Goal: Feedback & Contribution: Contribute content

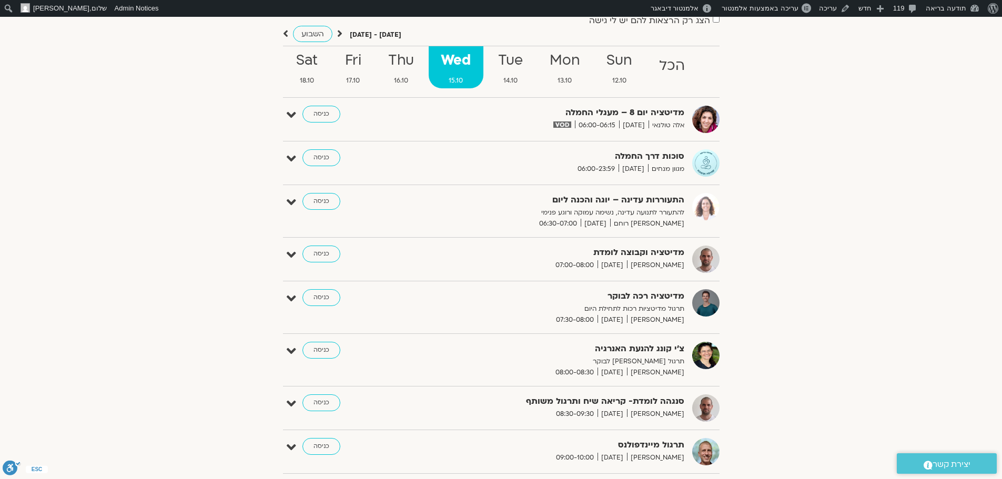
scroll to position [105, 0]
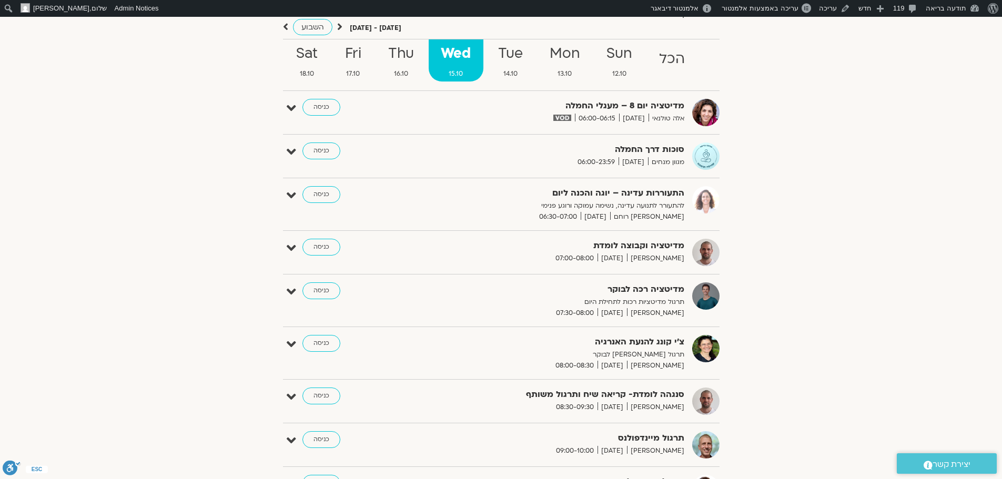
click at [675, 289] on strong "מדיטציה רכה לבוקר" at bounding box center [556, 289] width 258 height 14
copy div "מדיטציה רכה לבוקר"
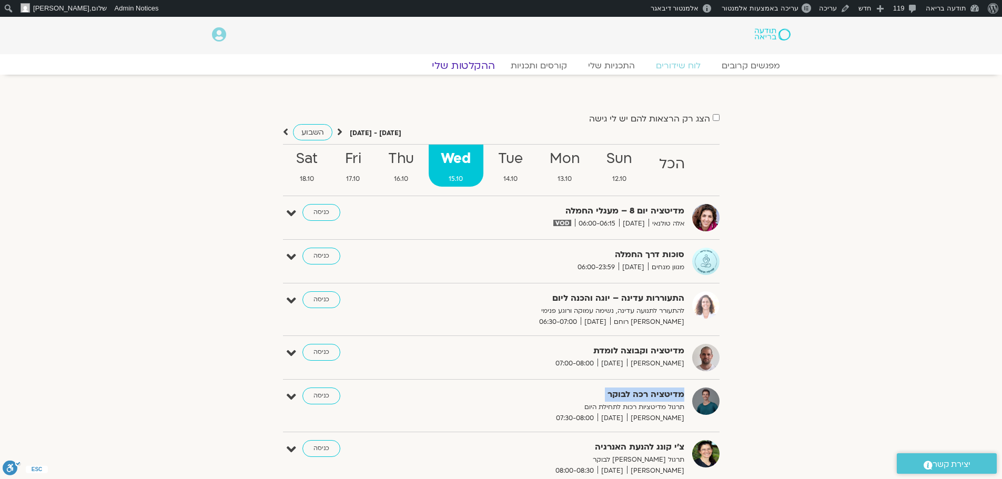
click at [480, 63] on link "ההקלטות שלי" at bounding box center [463, 65] width 88 height 13
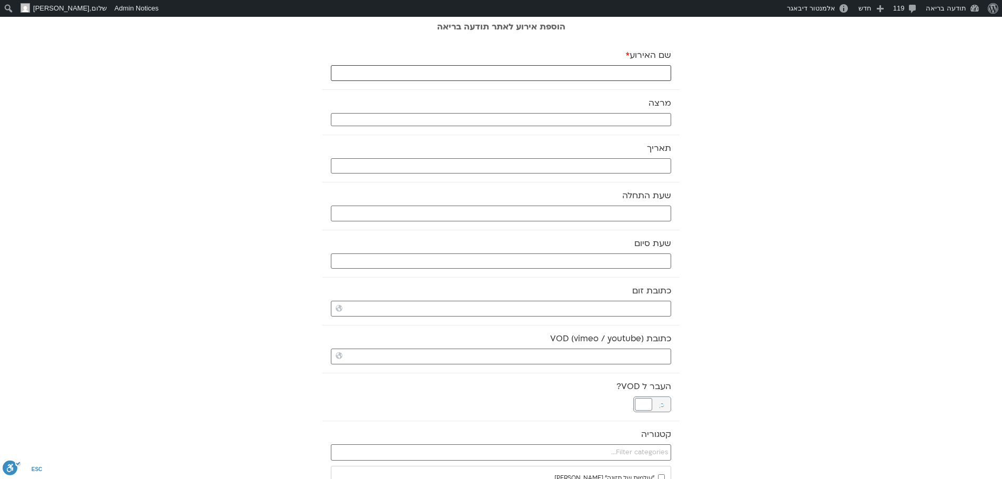
click at [617, 72] on input "שם האירוע *" at bounding box center [501, 73] width 340 height 16
paste input "מדיטציה רכה לבוקר"
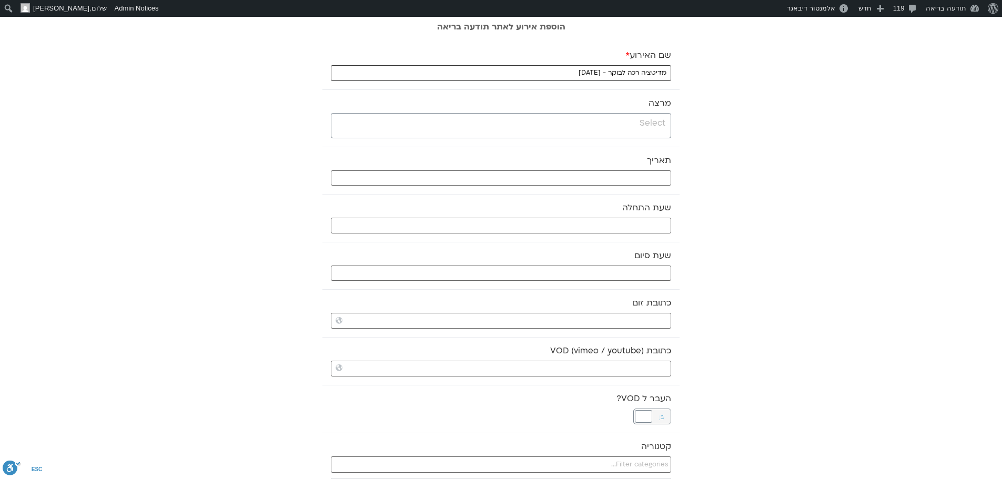
type input "מדיטציה רכה לבוקר - 15.10.25"
click at [610, 122] on input "search" at bounding box center [499, 123] width 331 height 13
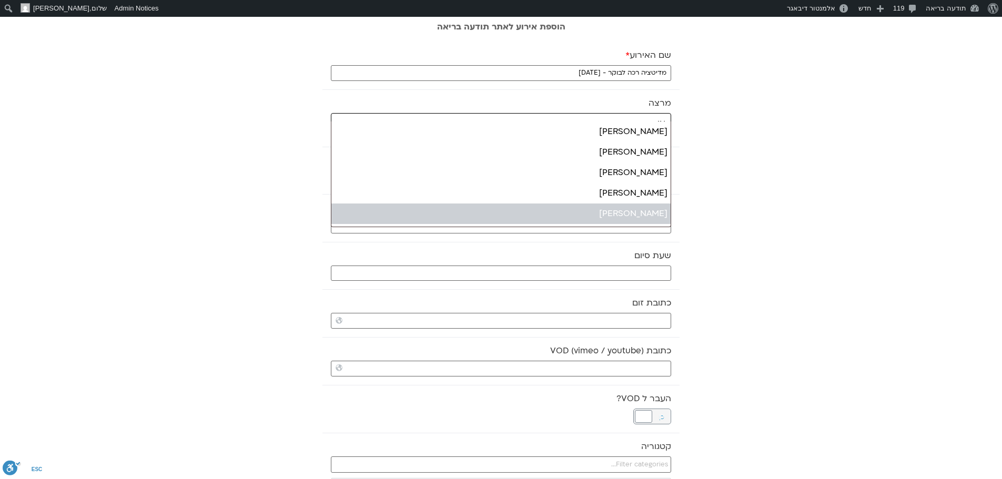
type input "או"
select select "******"
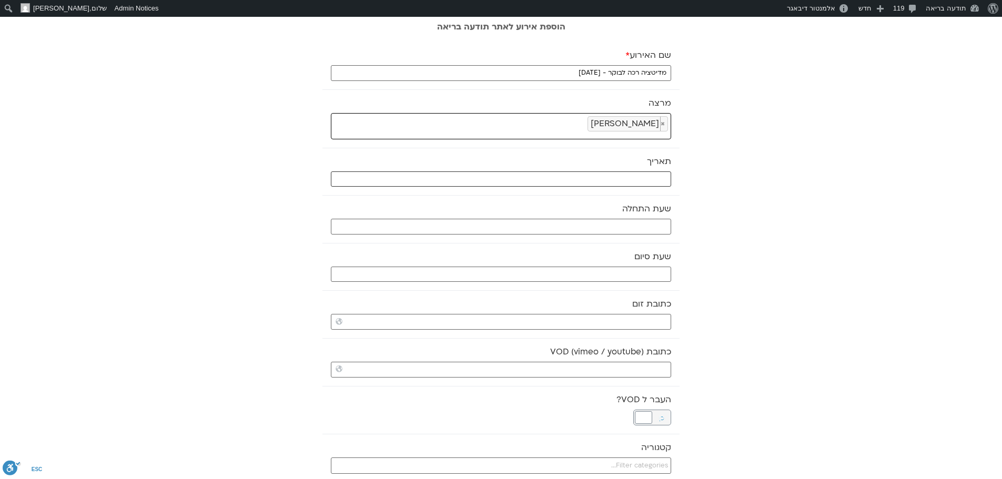
click at [647, 178] on input "text" at bounding box center [501, 179] width 340 height 16
click at [612, 288] on link "15" at bounding box center [609, 287] width 16 height 14
type input "15/10/2025"
click at [604, 72] on input "מדיטציה רכה לבוקר - 15.10.25" at bounding box center [501, 73] width 340 height 16
type input "מדיטציה רכה לבוקר - חמלה - 15.10.25"
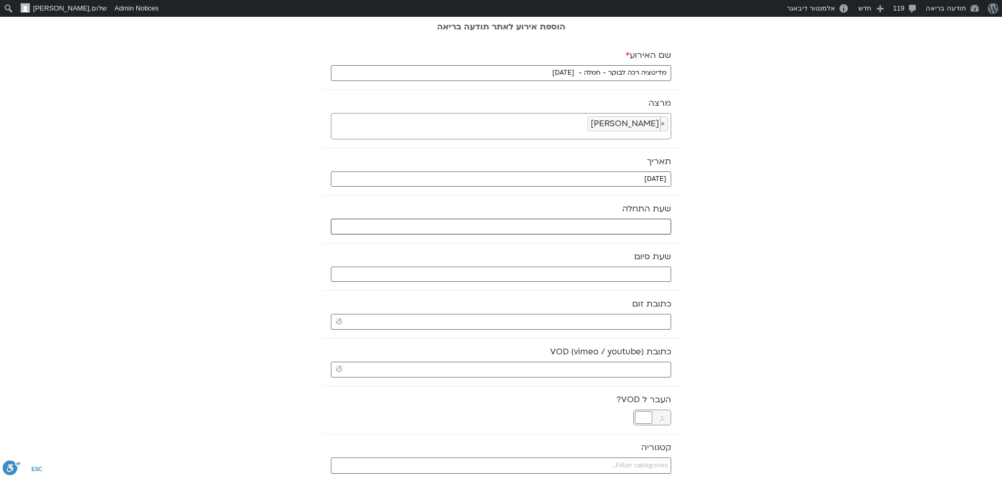
click at [654, 231] on input "text" at bounding box center [501, 227] width 340 height 16
click at [600, 264] on select "** ** ** ** ** ** ** ** ** ** ** ** ** ** ** ** ** ** ** ** ** ** ** **" at bounding box center [592, 264] width 34 height 18
type input "07:00"
select select "*"
drag, startPoint x: 600, startPoint y: 256, endPoint x: 623, endPoint y: 264, distance: 24.5
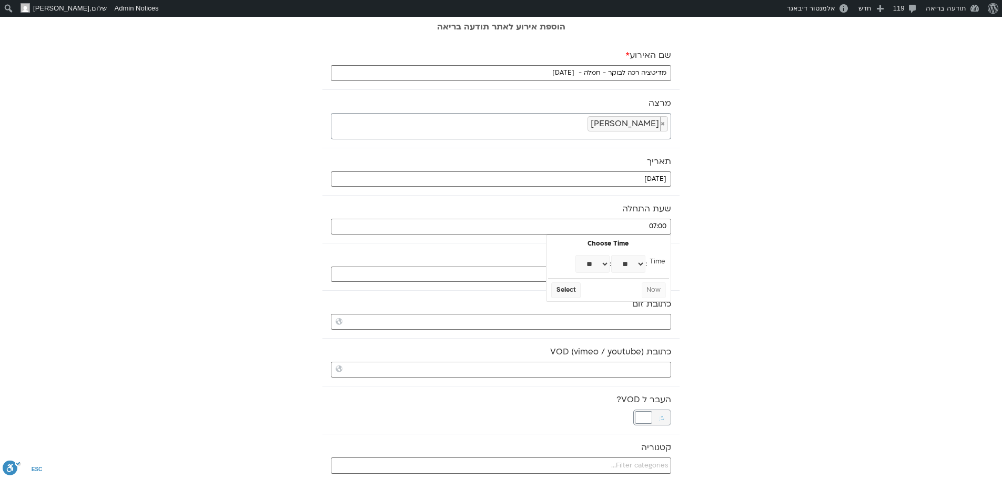
click at [623, 264] on select "** ** ** ** ** ** ** ** ** ** ** ** ** ** ** ** ** ** ** ** ** ** ** ** ** ** *…" at bounding box center [628, 264] width 34 height 18
type input "07:30"
select select "*"
select select "**"
click at [569, 290] on button "Select" at bounding box center [565, 290] width 29 height 16
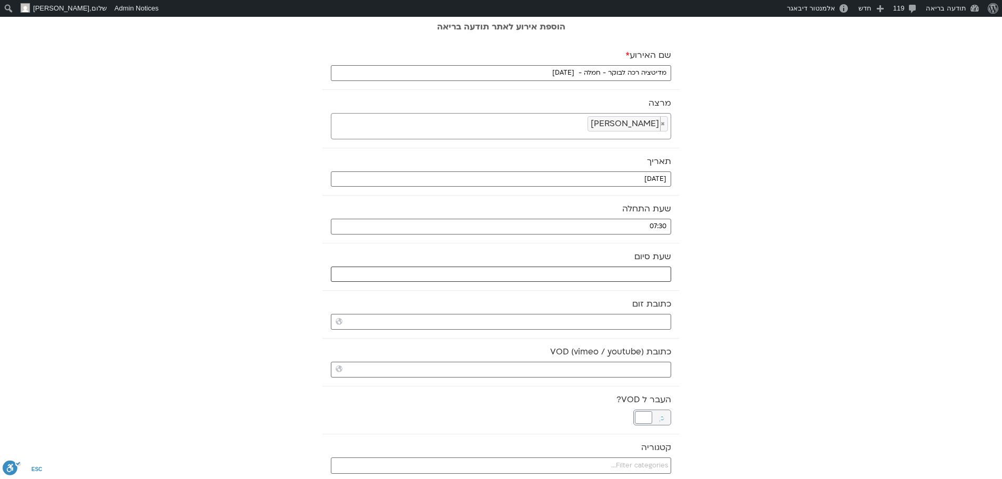
click at [576, 276] on input "text" at bounding box center [501, 275] width 340 height 16
click at [601, 309] on select "** ** ** ** ** ** ** ** ** ** ** ** ** ** ** ** ** ** ** ** ** ** ** **" at bounding box center [592, 312] width 34 height 18
type input "08:00"
select select "*"
click at [566, 338] on button "Select" at bounding box center [565, 338] width 29 height 16
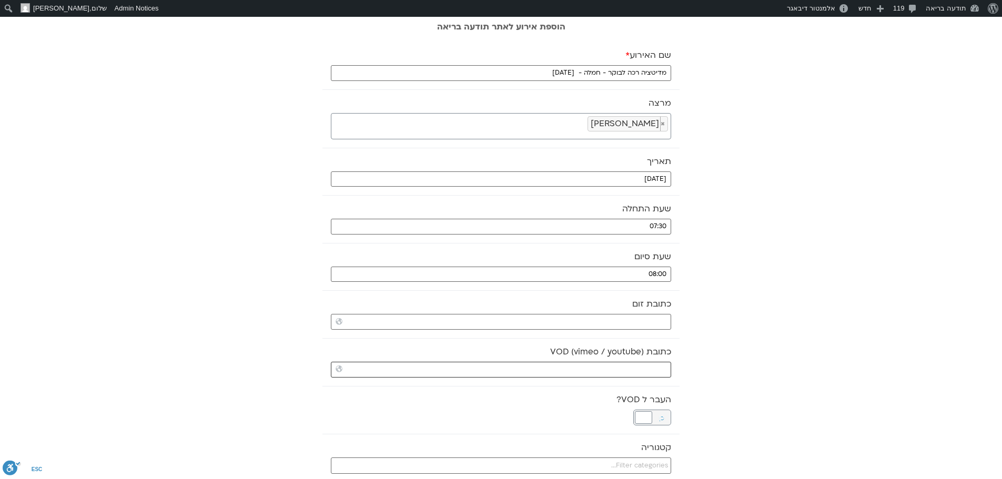
click at [636, 368] on input "כתובת VOD (vimeo / youtube)" at bounding box center [501, 370] width 340 height 16
click at [629, 367] on input "כתובת VOD (vimeo / youtube)" at bounding box center [501, 370] width 340 height 16
paste input "https://stream.mux.com/YtUHu289nowpp500NZEM4xtoIGTIWYfrUyhVt6PkNRdQ.m3u8"
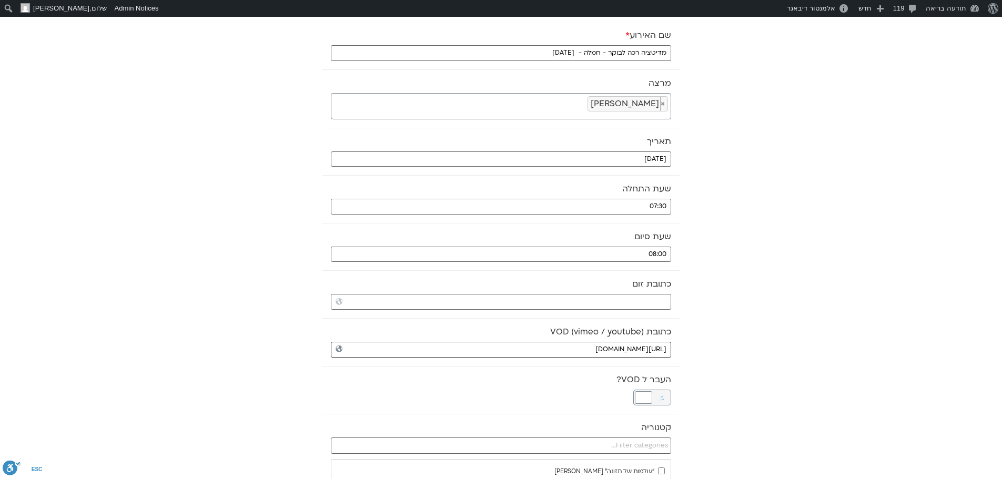
scroll to position [105, 0]
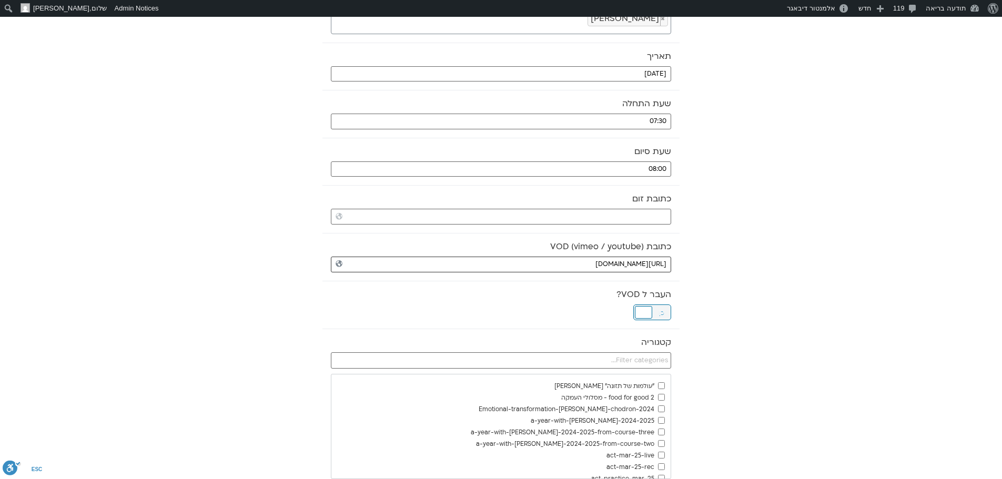
type input "https://stream.mux.com/YtUHu289nowpp500NZEM4xtoIGTIWYfrUyhVt6PkNRdQ.m3u8"
click at [643, 313] on div at bounding box center [643, 312] width 17 height 13
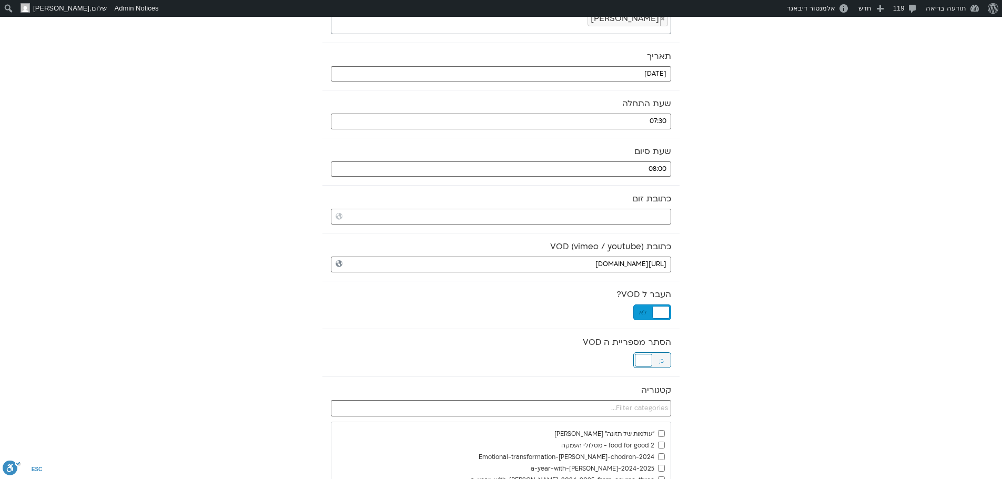
click at [643, 361] on div at bounding box center [643, 360] width 17 height 13
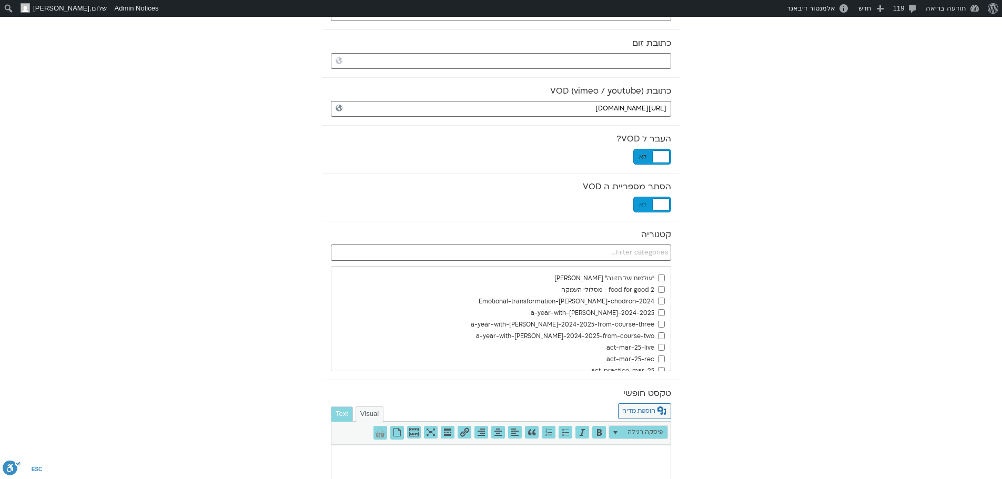
scroll to position [263, 0]
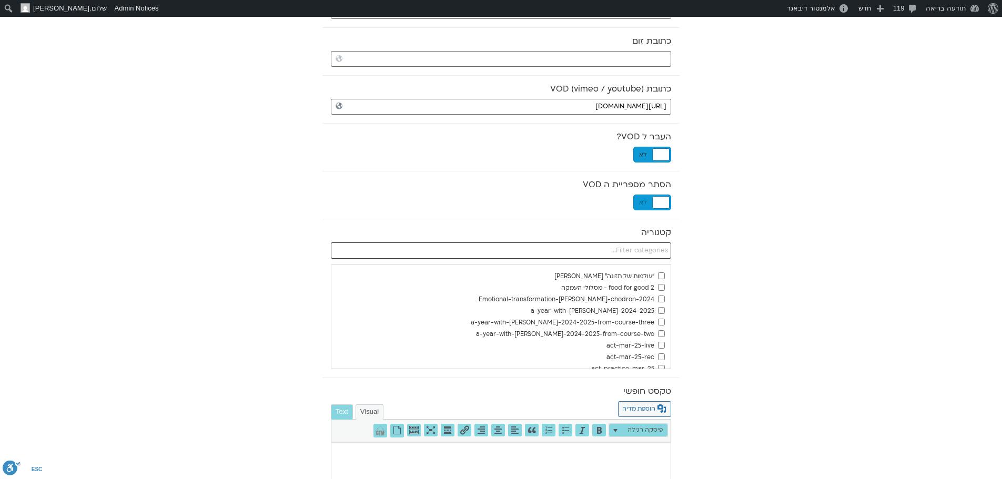
click at [625, 253] on input "text" at bounding box center [501, 250] width 340 height 17
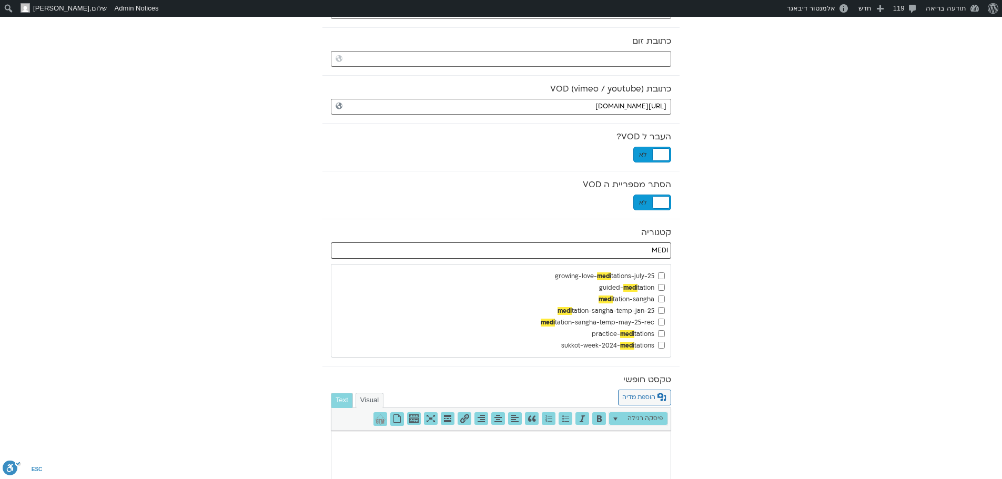
type input "MEDI"
click at [665, 301] on ul ""עולמות של תזונה" לייב 2 food for good - מסלולי העמקה 2024-Emotional-transforma…" at bounding box center [500, 311] width 339 height 93
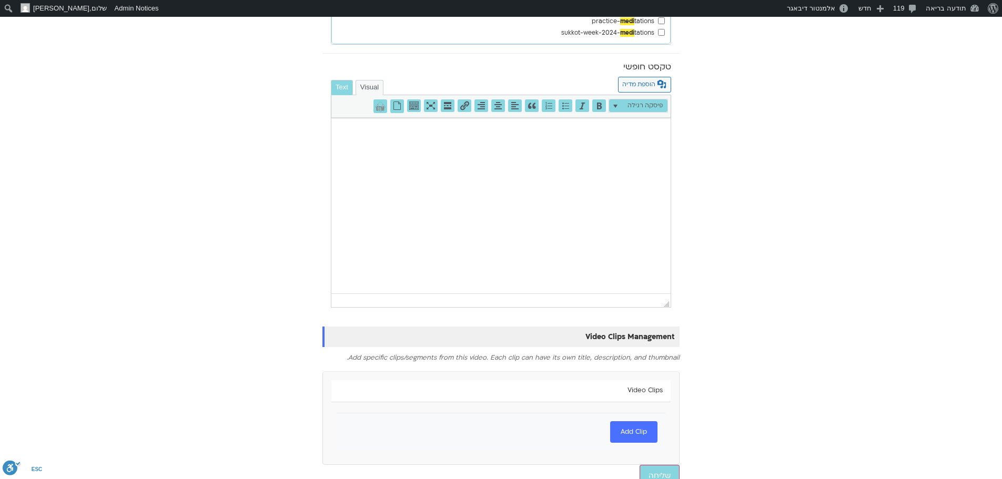
scroll to position [589, 0]
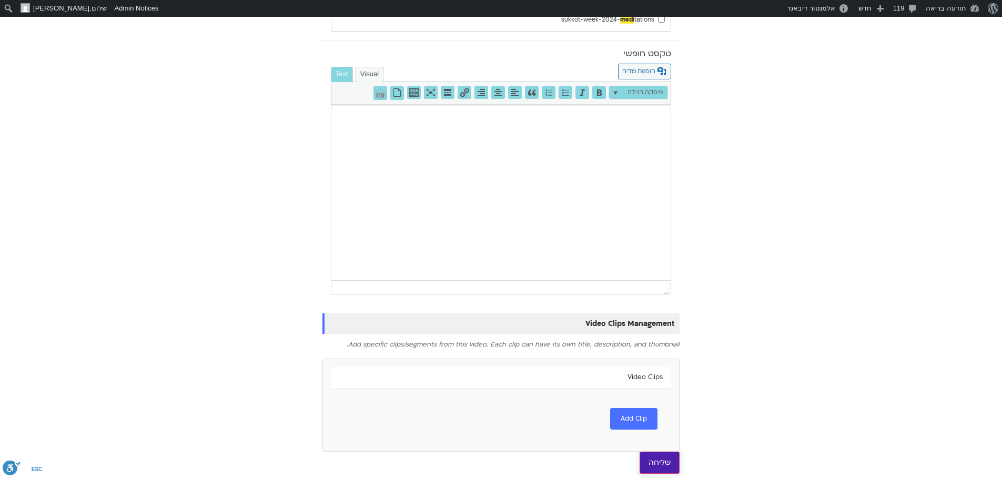
click at [659, 463] on input "שליחה" at bounding box center [660, 463] width 40 height 22
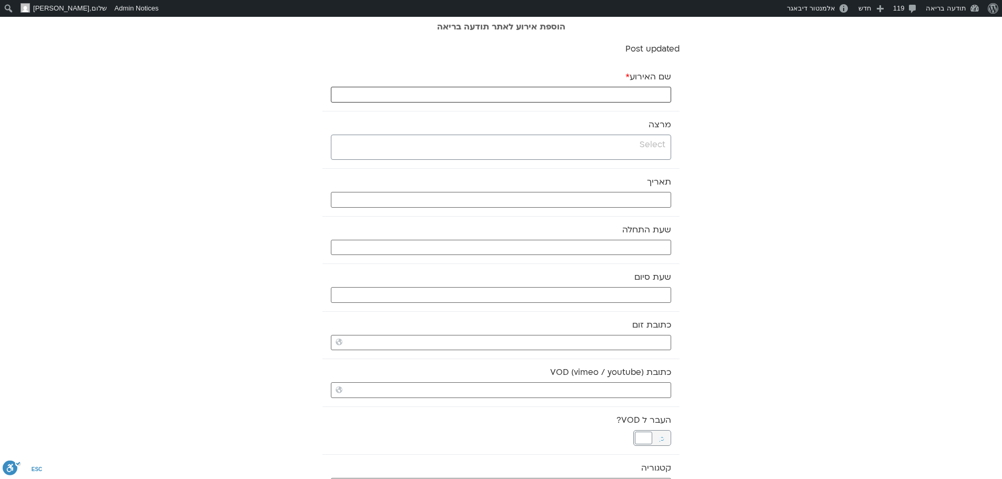
click at [608, 90] on input "שם האירוע *" at bounding box center [501, 95] width 340 height 16
paste input "תקשורת מקרבת בתוכי – קהילת תקשורת מקרבת"
type input "תקשורת מקרבת בתוכי – קהילת תקשורת מקרבת - 14.10.25"
click at [654, 148] on input "search" at bounding box center [499, 144] width 331 height 13
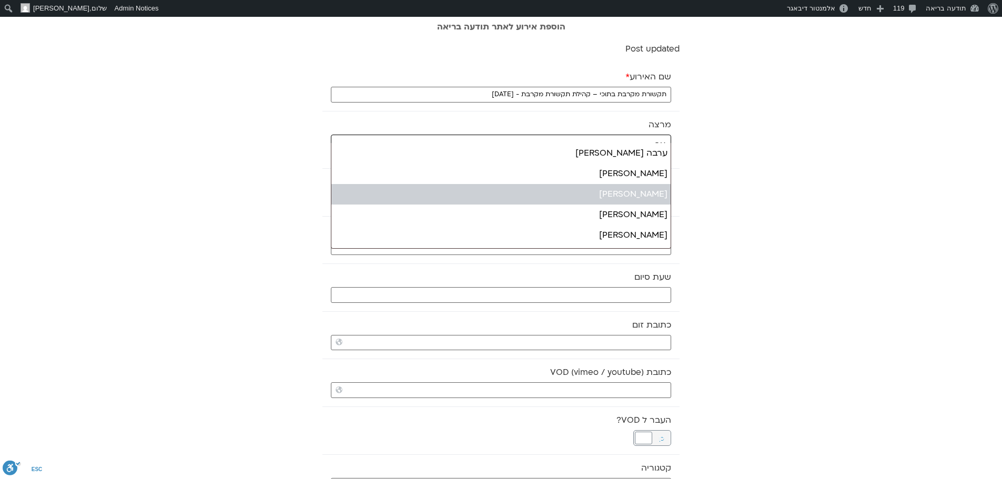
type input "ער"
select select "******"
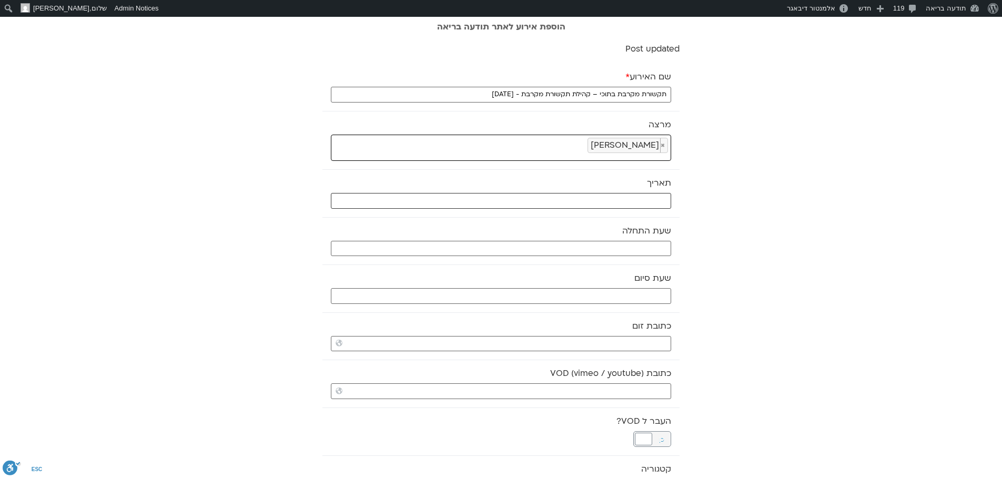
click at [656, 197] on input "text" at bounding box center [501, 201] width 340 height 16
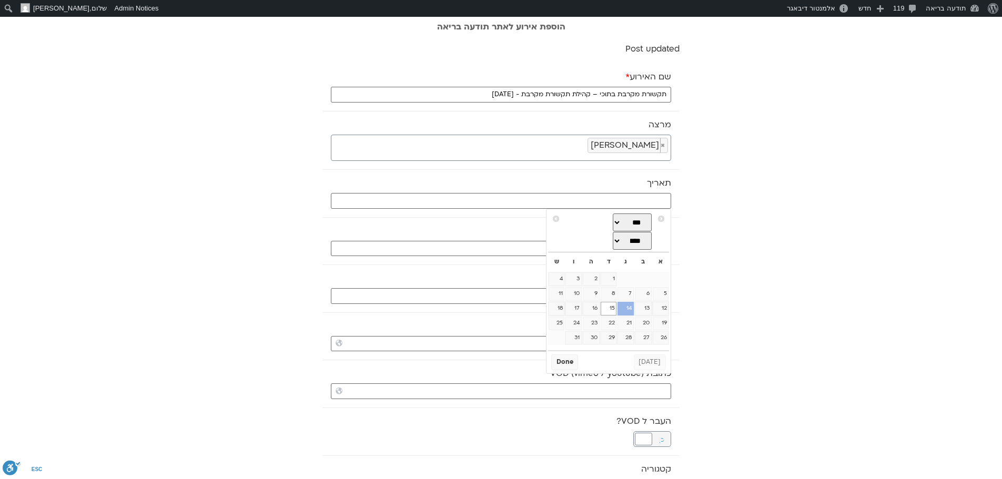
click at [627, 311] on link "14" at bounding box center [625, 309] width 16 height 14
type input "14/10/2025"
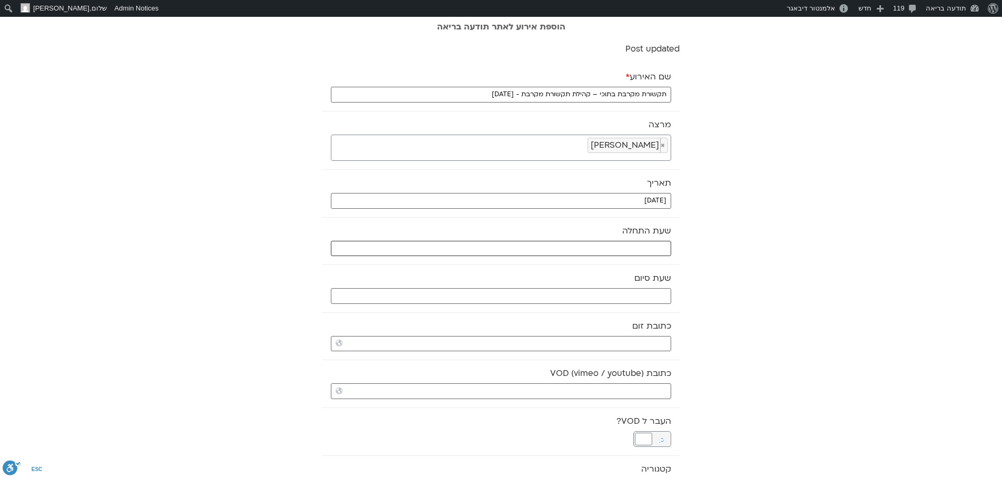
click at [625, 250] on input "text" at bounding box center [501, 249] width 340 height 16
click at [604, 288] on select "** ** ** ** ** ** ** ** ** ** ** ** ** ** ** ** ** ** ** ** ** ** ** **" at bounding box center [592, 286] width 34 height 18
type input "20:00"
select select "**"
type input "20:30"
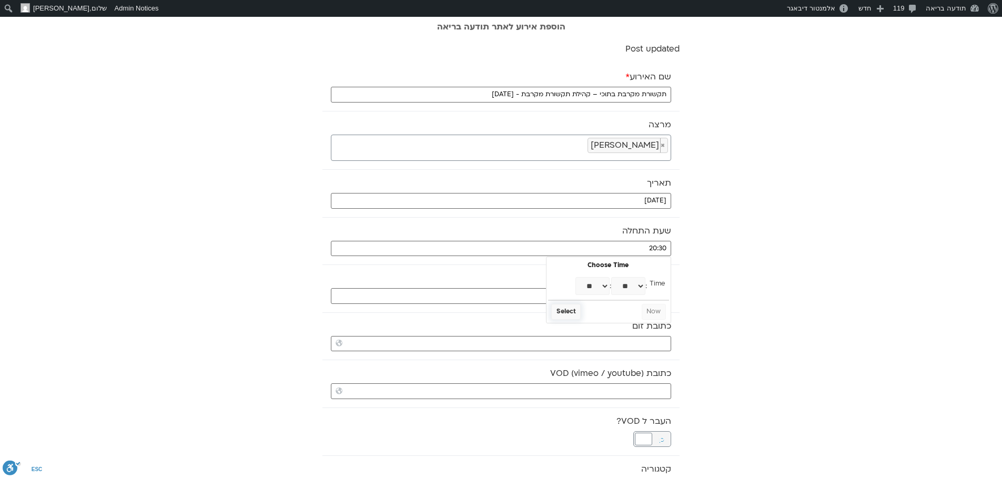
select select "**"
click at [572, 310] on button "Select" at bounding box center [565, 312] width 29 height 16
click at [625, 294] on input "text" at bounding box center [501, 296] width 340 height 16
click at [602, 333] on select "** ** ** ** ** ** ** ** ** ** ** ** ** ** ** ** ** ** ** ** ** ** ** **" at bounding box center [592, 334] width 34 height 18
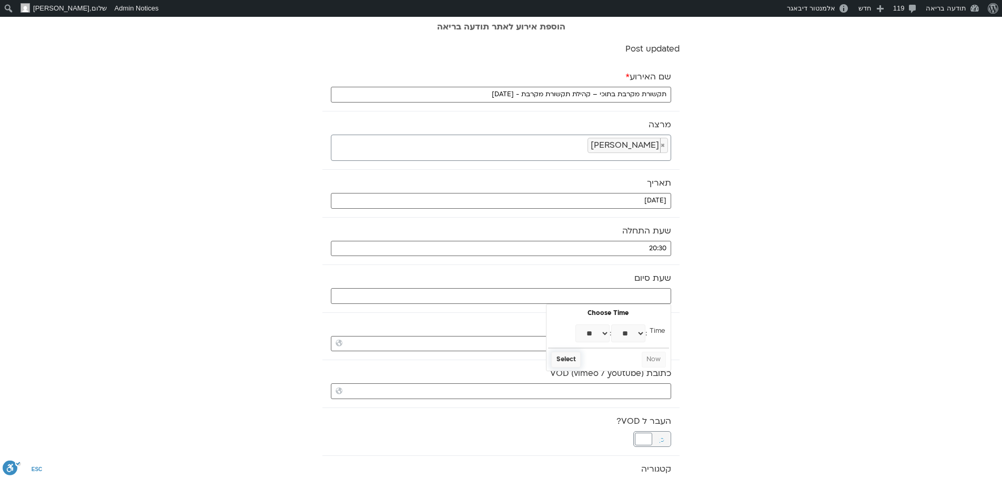
click at [568, 362] on button "Select" at bounding box center [565, 360] width 29 height 16
type input "22:00"
select select "**"
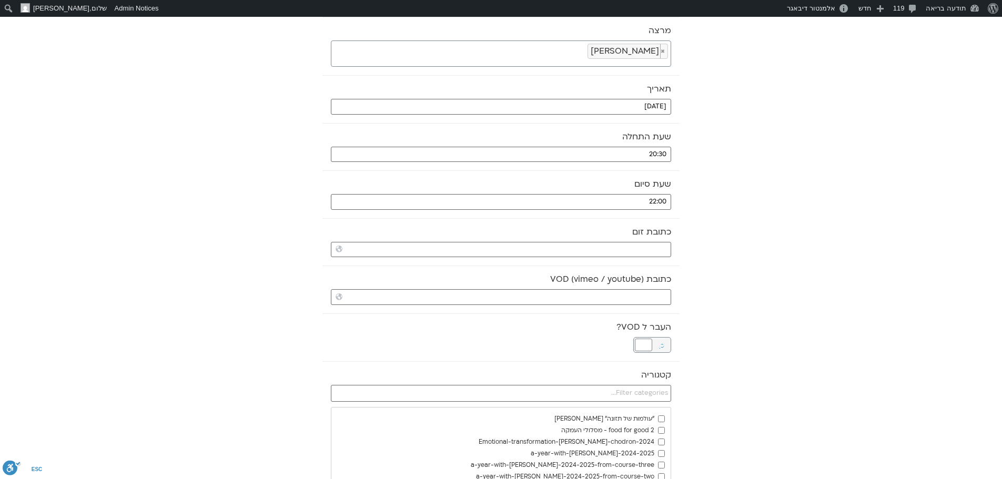
scroll to position [105, 0]
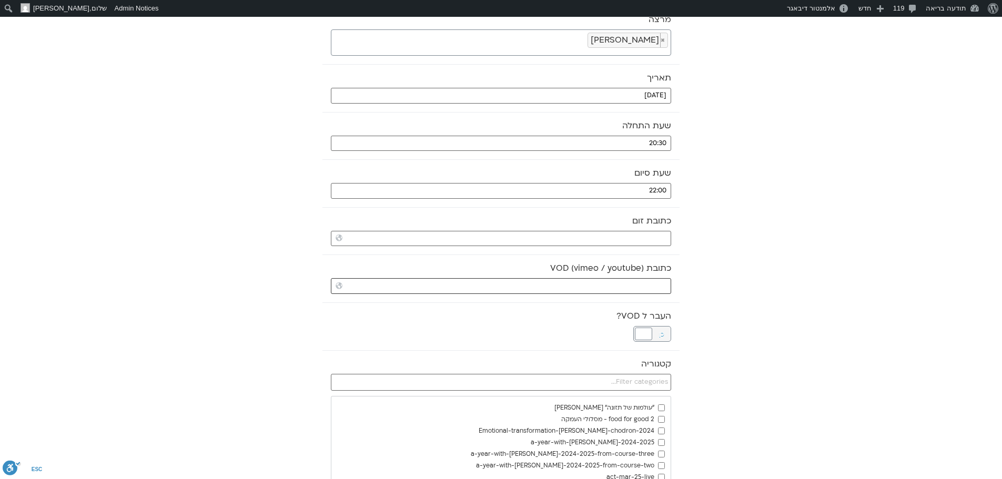
click at [642, 285] on input "כתובת VOD (vimeo / youtube)" at bounding box center [501, 286] width 340 height 16
paste input "https://stream.mux.com/GPk6vRNAHIXvXJZPRPLru2Ux5u401UDlOmFvoVX2DwlQ.m3u8"
type input "https://stream.mux.com/GPk6vRNAHIXvXJZPRPLru2Ux5u401UDlOmFvoVX2DwlQ.m3u8"
click at [644, 335] on div at bounding box center [643, 334] width 17 height 13
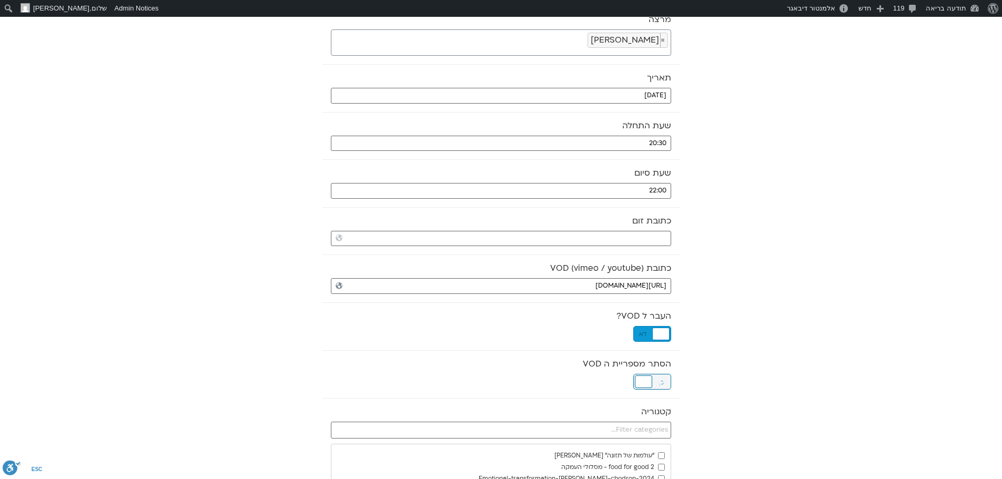
click at [645, 380] on div at bounding box center [643, 382] width 17 height 13
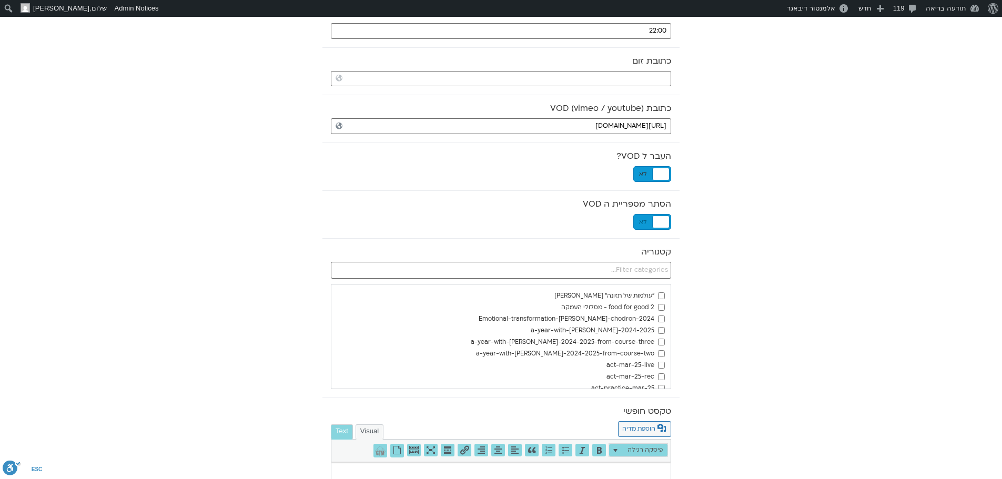
scroll to position [316, 0]
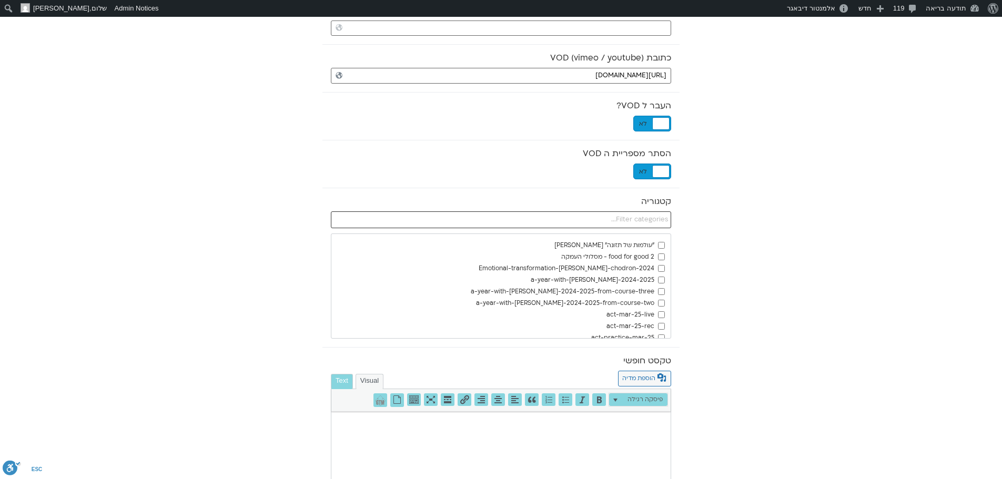
click at [645, 225] on input "text" at bounding box center [501, 219] width 340 height 17
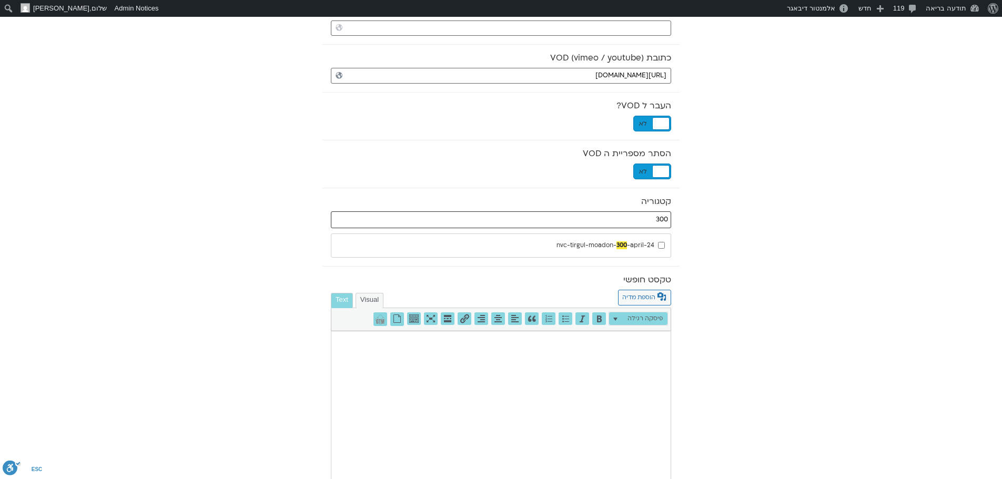
type input "300"
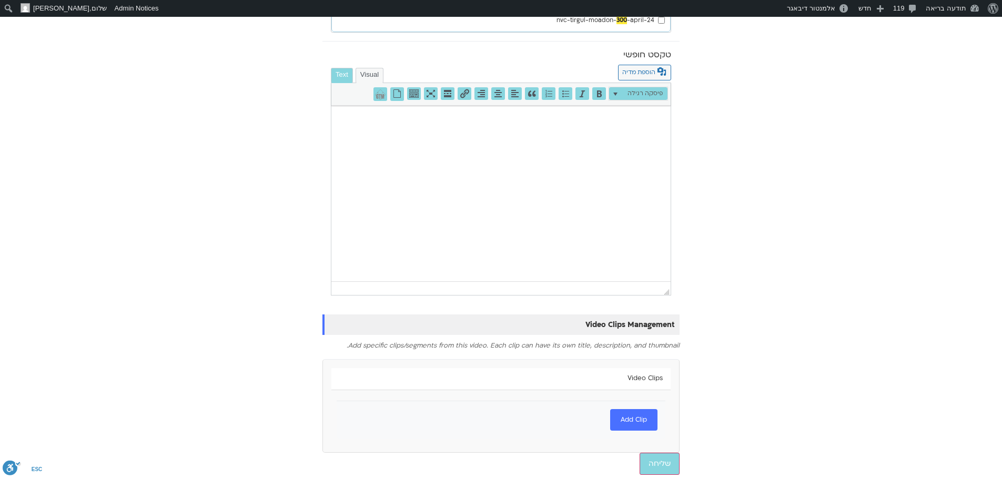
scroll to position [542, 0]
click at [664, 465] on input "שליחה" at bounding box center [660, 463] width 40 height 22
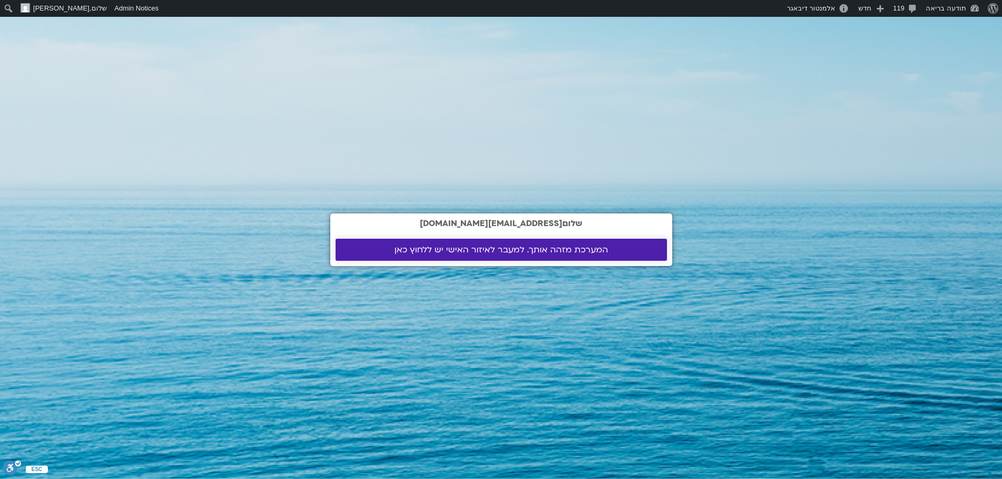
click at [474, 245] on span "המערכת מזהה אותך. למעבר לאיזור האישי יש ללחוץ כאן" at bounding box center [501, 249] width 214 height 9
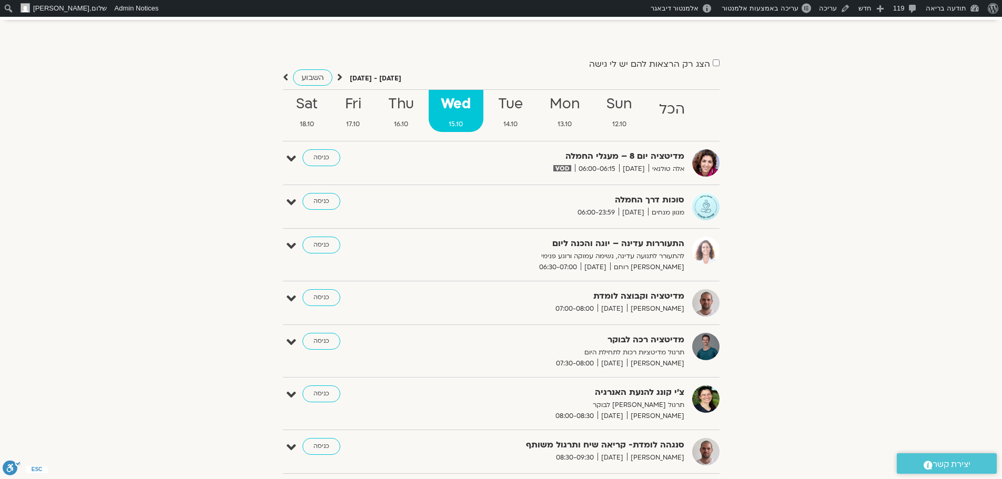
scroll to position [105, 0]
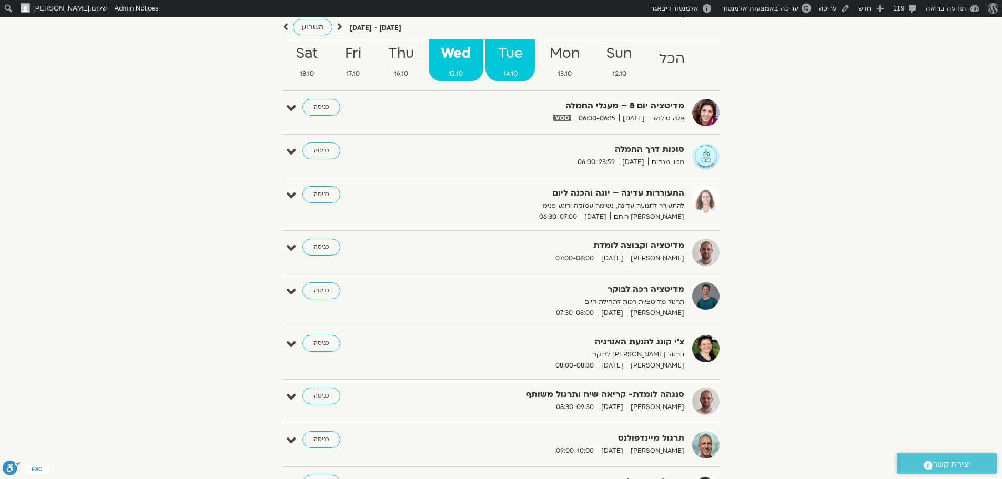
click at [514, 52] on strong "Tue" at bounding box center [509, 54] width 49 height 24
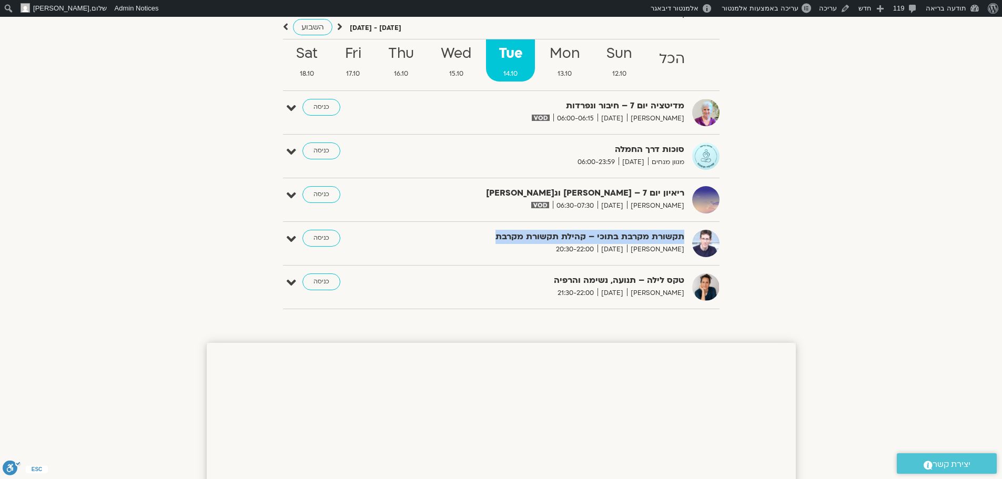
drag, startPoint x: 498, startPoint y: 234, endPoint x: 690, endPoint y: 236, distance: 192.0
click at [690, 236] on div "תקשורת מקרבת בתוכי – קהילת תקשורת מקרבת [PERSON_NAME] [DATE] 20:30-22:00 כניסה" at bounding box center [509, 243] width 421 height 27
copy div "תקשורת מקרבת בתוכי – קהילת תקשורת מקרבת"
click at [460, 48] on strong "Wed" at bounding box center [456, 54] width 55 height 24
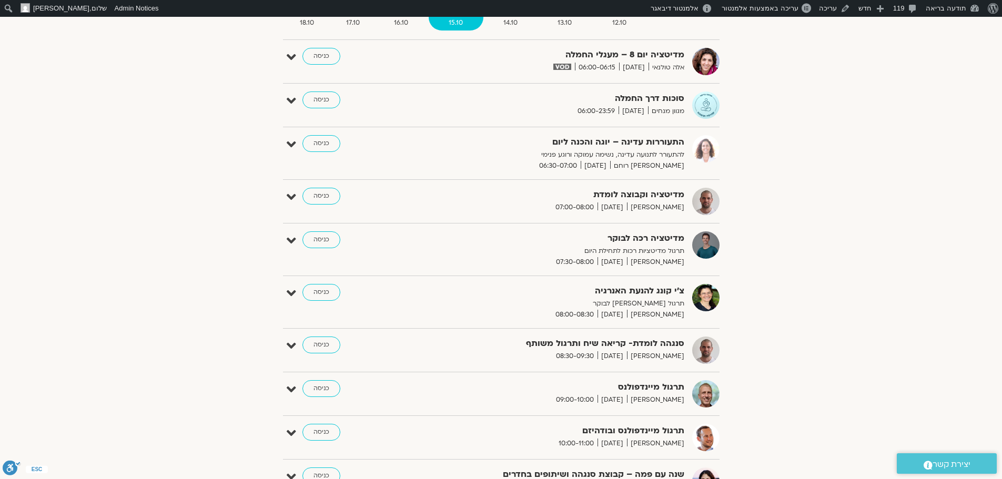
scroll to position [158, 0]
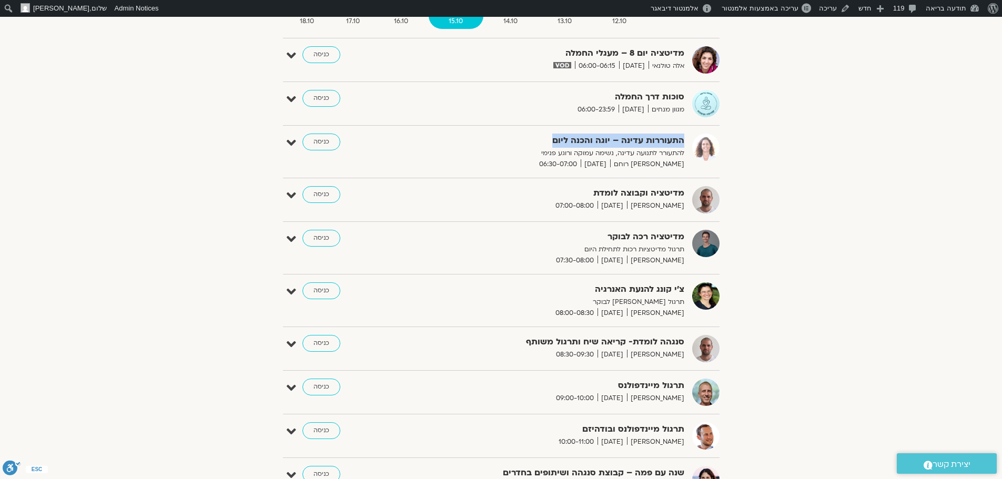
drag, startPoint x: 555, startPoint y: 138, endPoint x: 689, endPoint y: 139, distance: 133.6
click at [689, 139] on div "התעוררות עדינה – יוגה והכנה ליום להתעורר לתנועה עדינה, נשימה עמוקה ורוגע פנימי …" at bounding box center [558, 152] width 263 height 36
copy strong "התעוררות עדינה – יוגה והכנה ליום"
click at [962, 25] on link "לוח בקרה" at bounding box center [941, 27] width 84 height 14
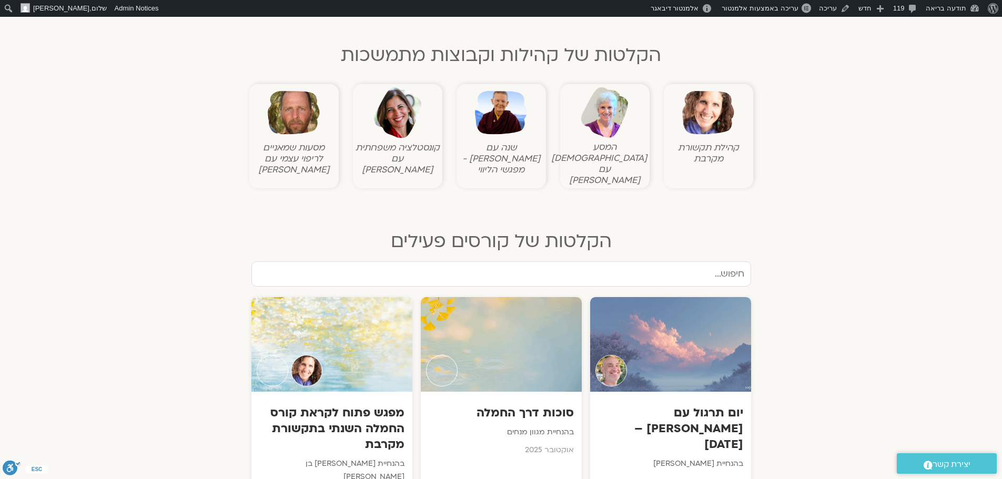
scroll to position [473, 0]
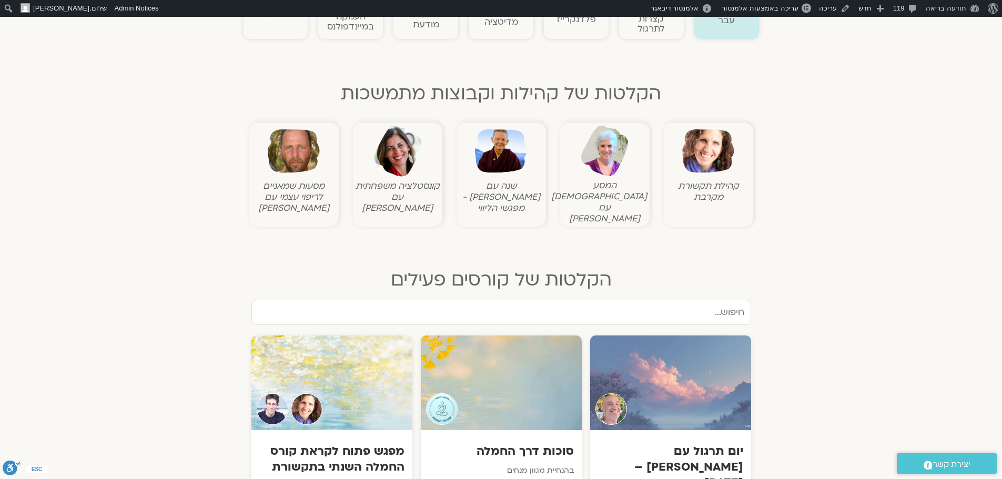
click at [710, 150] on img at bounding box center [708, 151] width 52 height 52
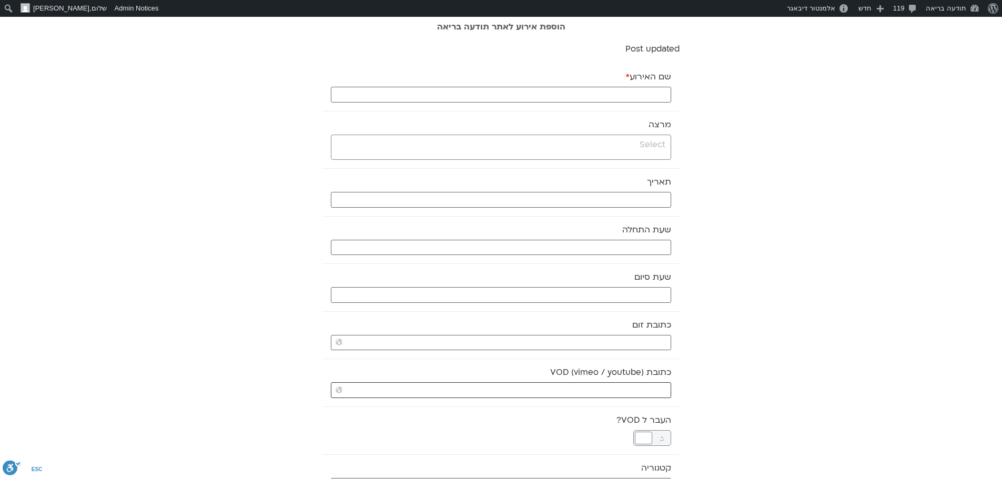
click at [642, 390] on input "כתובת VOD (vimeo / youtube)" at bounding box center [501, 390] width 340 height 16
paste input "[URL][DOMAIN_NAME]"
type input "[URL][DOMAIN_NAME]"
click at [648, 143] on input "search" at bounding box center [499, 144] width 331 height 13
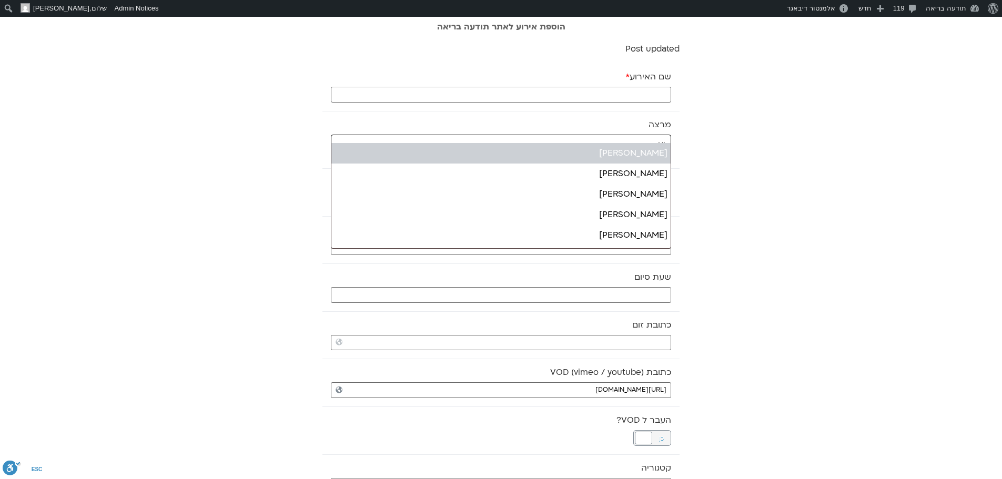
type input "יע"
select select "*****"
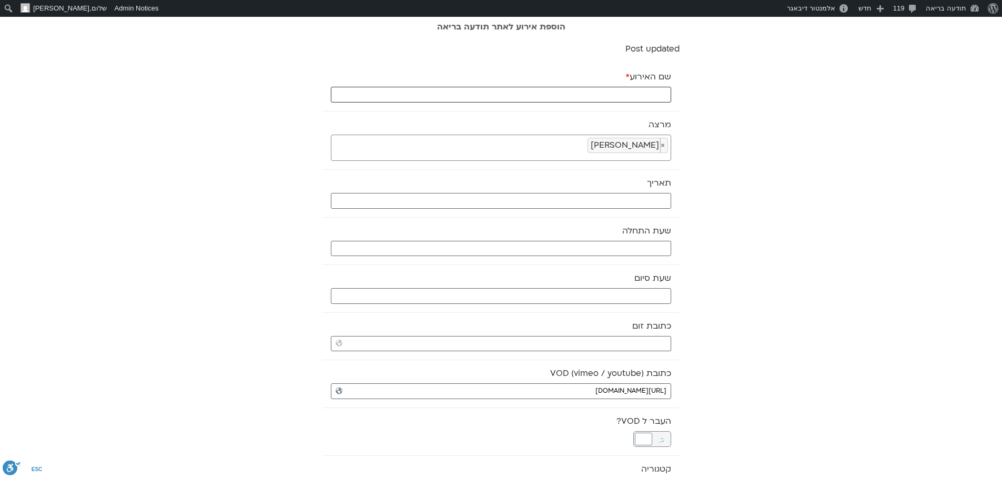
click at [650, 91] on input "שם האירוע *" at bounding box center [501, 95] width 340 height 16
type input "טקס לילה - [DATE]"
click at [630, 196] on input "text" at bounding box center [501, 201] width 340 height 16
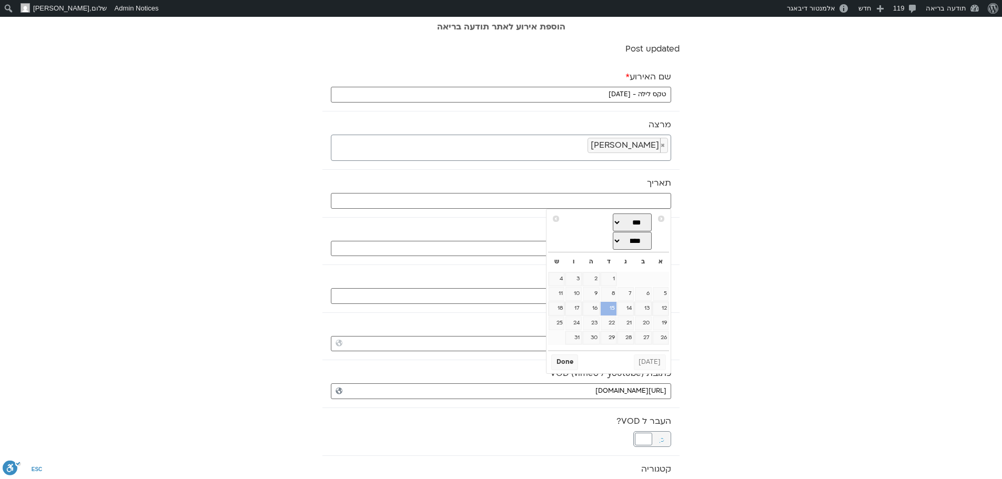
click at [610, 310] on link "15" at bounding box center [609, 309] width 16 height 14
type input "15/10/2025"
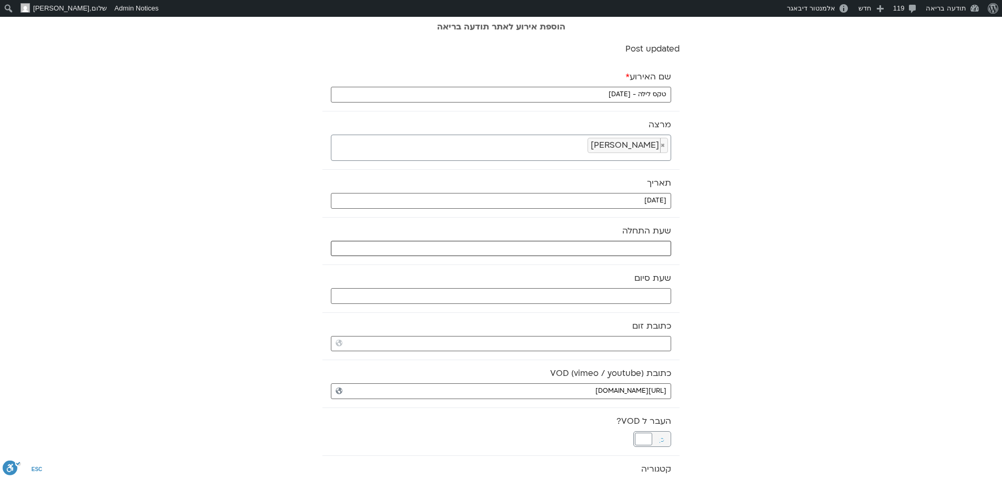
click at [621, 248] on input "text" at bounding box center [501, 249] width 340 height 16
click at [601, 284] on select "** ** ** ** ** ** ** ** ** ** ** ** ** ** ** ** ** ** ** ** ** ** ** **" at bounding box center [592, 286] width 34 height 18
type input "21:00"
select select "**"
click at [624, 286] on select "** ** ** ** ** ** ** ** ** ** ** ** ** ** ** ** ** ** ** ** ** ** ** ** ** ** *…" at bounding box center [628, 286] width 34 height 18
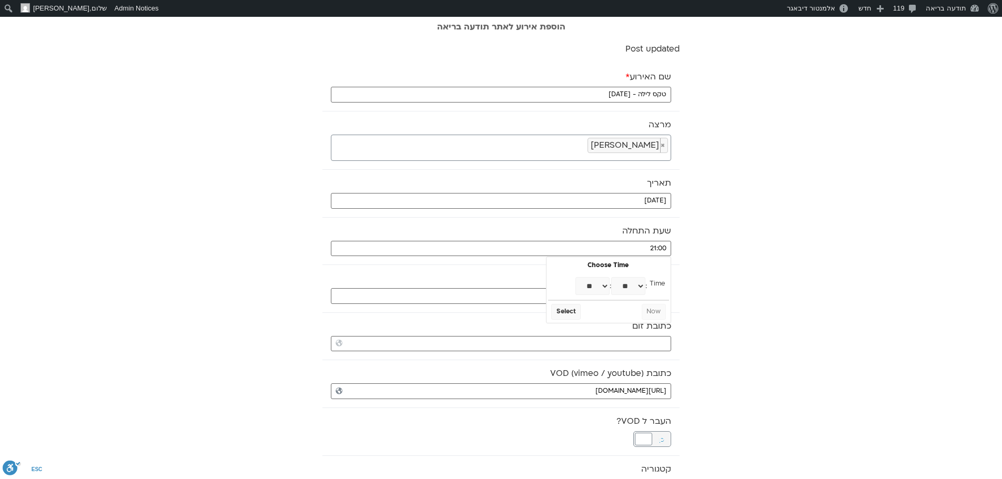
type input "21:30"
select select "**"
click at [564, 313] on button "Select" at bounding box center [565, 312] width 29 height 16
click at [574, 298] on input "text" at bounding box center [501, 296] width 340 height 16
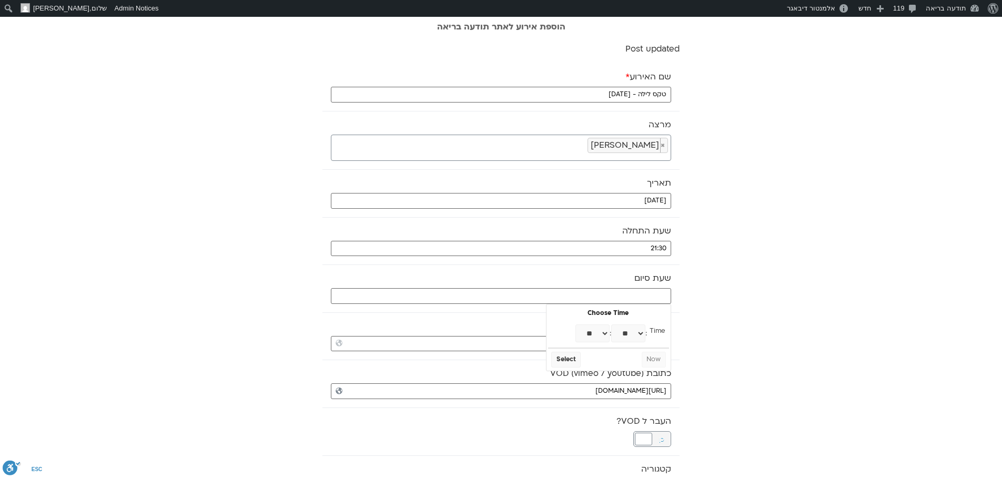
click at [603, 337] on select "** ** ** ** ** ** ** ** ** ** ** ** ** ** ** ** ** ** ** ** ** ** ** **" at bounding box center [592, 334] width 34 height 18
type input "22:00"
select select "**"
click at [568, 362] on button "Select" at bounding box center [565, 360] width 29 height 16
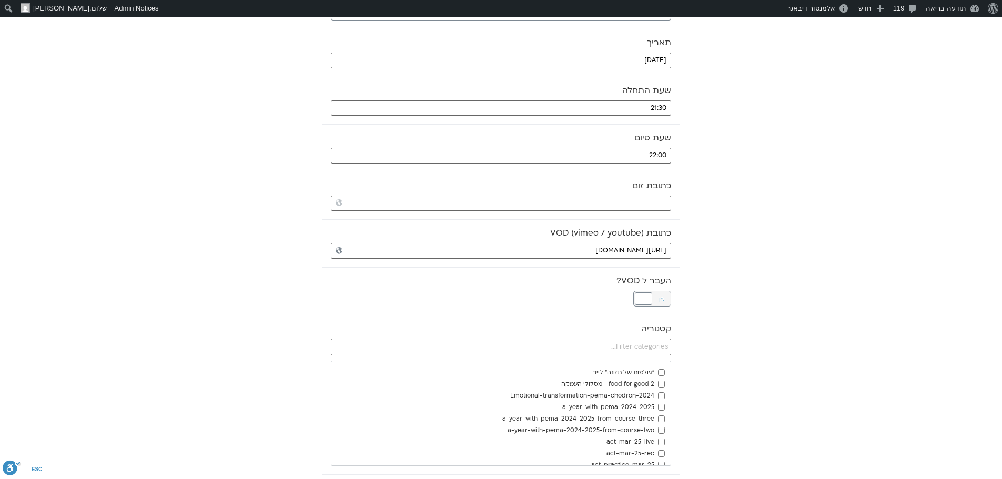
scroll to position [158, 0]
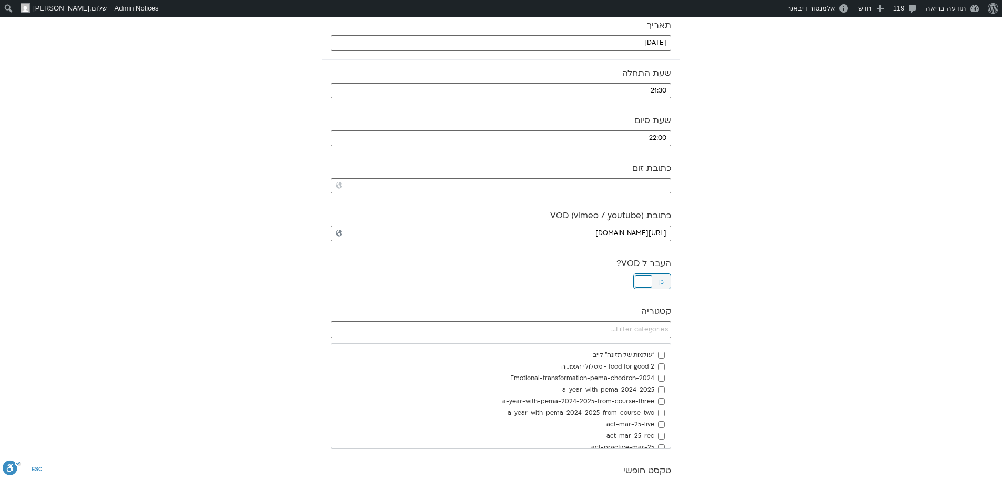
click at [646, 282] on div at bounding box center [643, 281] width 17 height 13
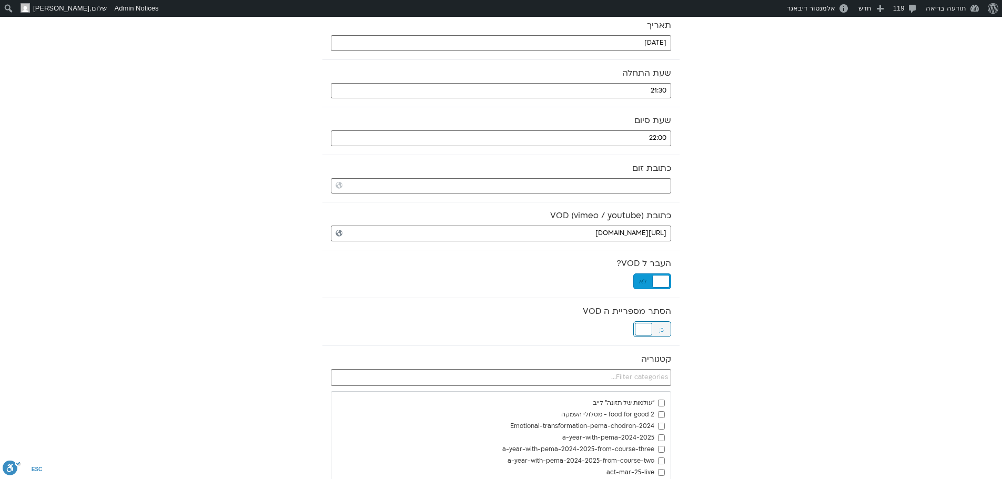
click at [642, 330] on div at bounding box center [643, 329] width 17 height 13
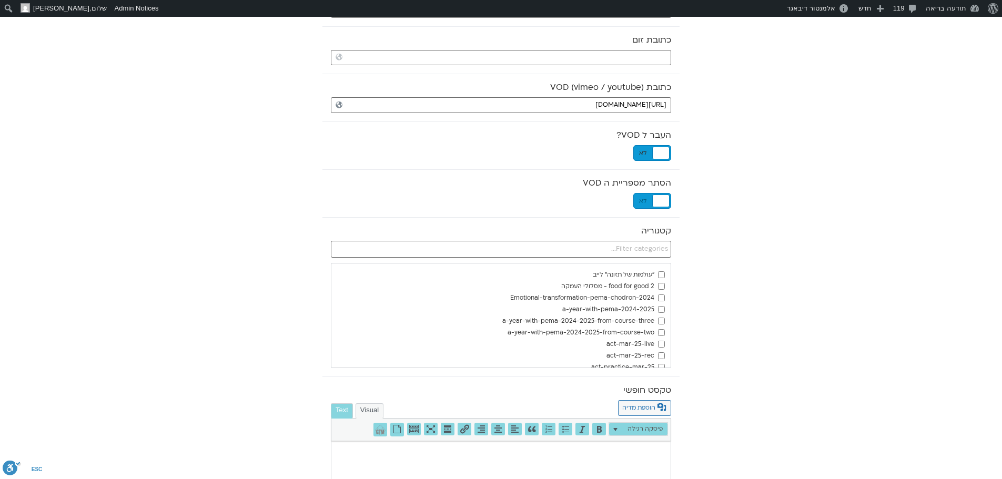
scroll to position [316, 0]
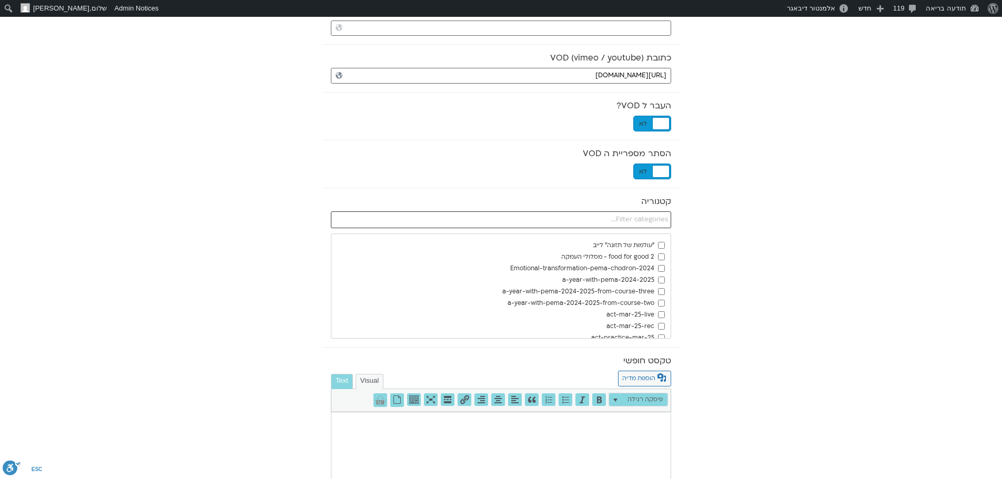
click at [658, 216] on input "text" at bounding box center [501, 219] width 340 height 17
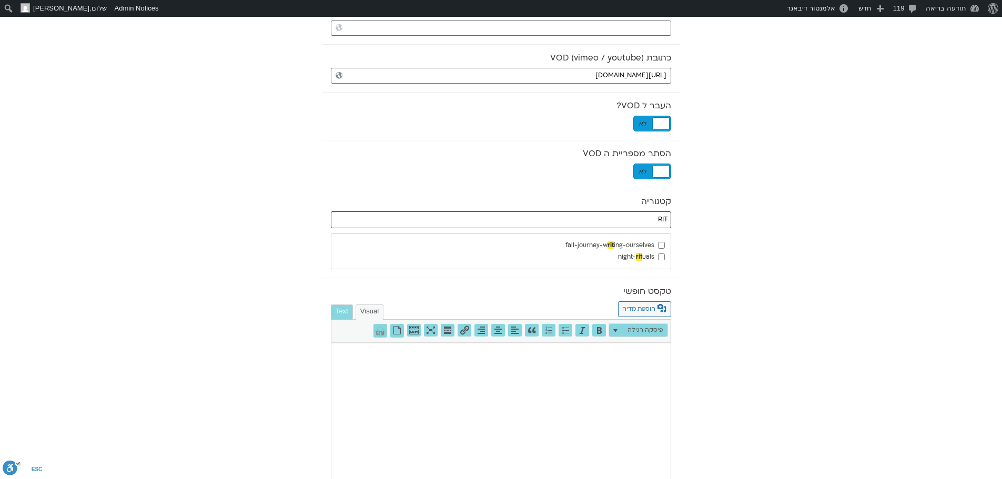
type input "RIT"
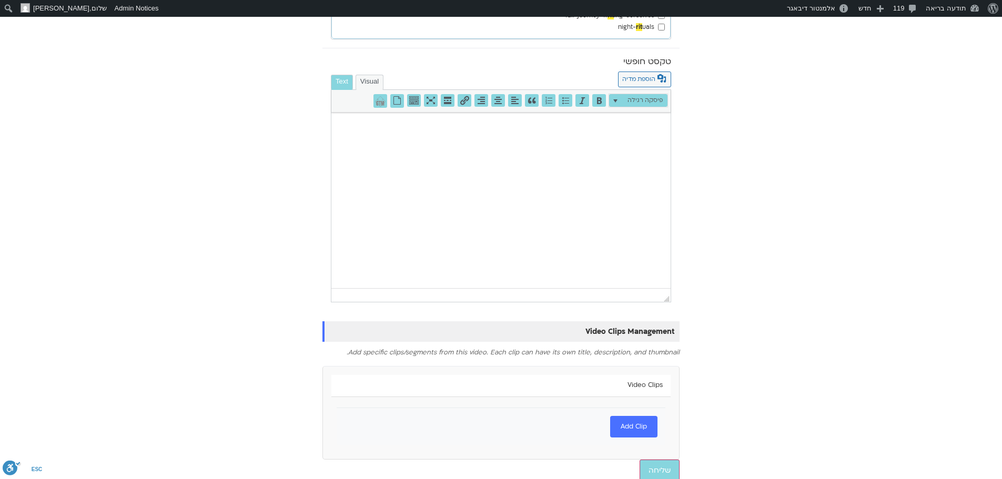
scroll to position [553, 0]
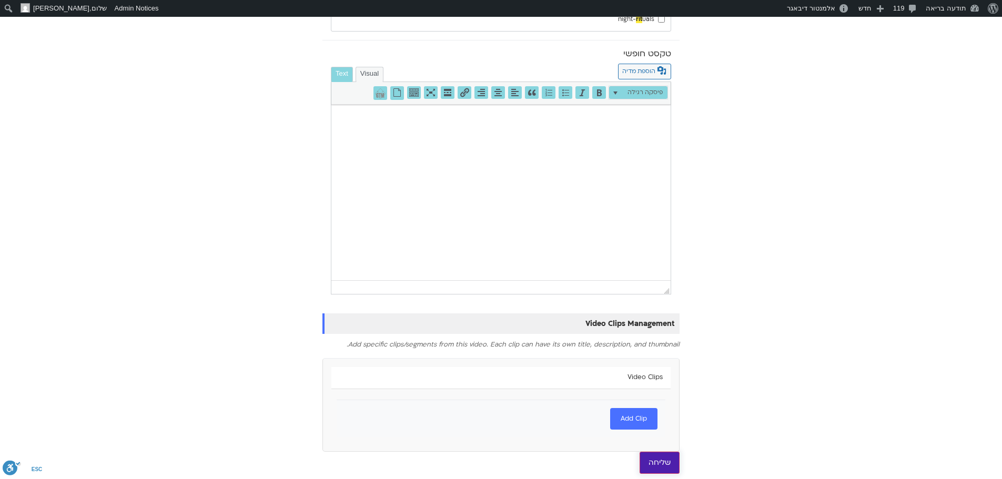
click at [660, 464] on input "שליחה" at bounding box center [660, 463] width 40 height 22
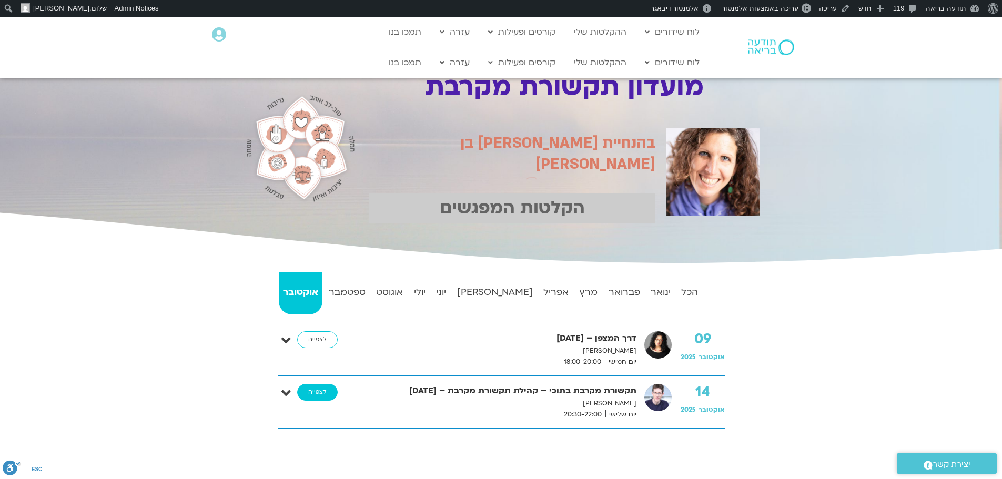
click at [331, 393] on link "לצפייה" at bounding box center [317, 392] width 41 height 17
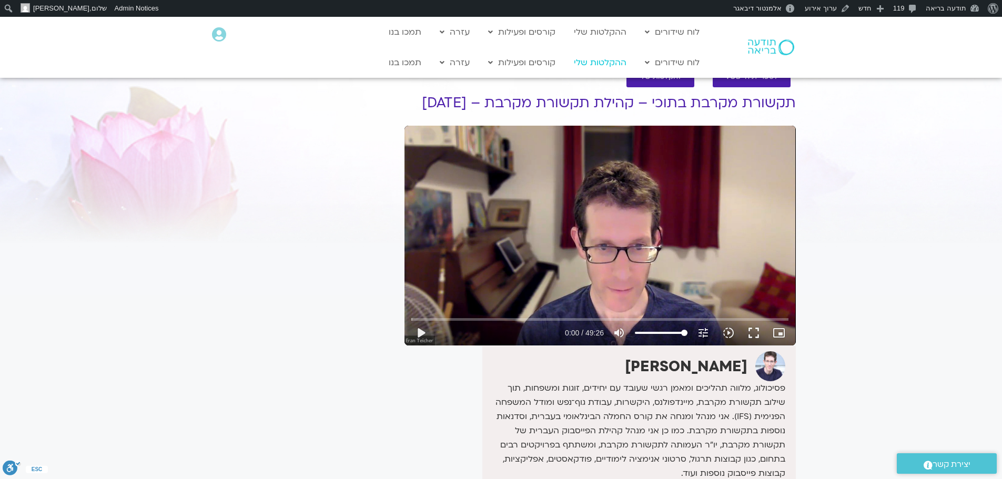
click at [609, 63] on link "ההקלטות שלי" at bounding box center [600, 63] width 63 height 20
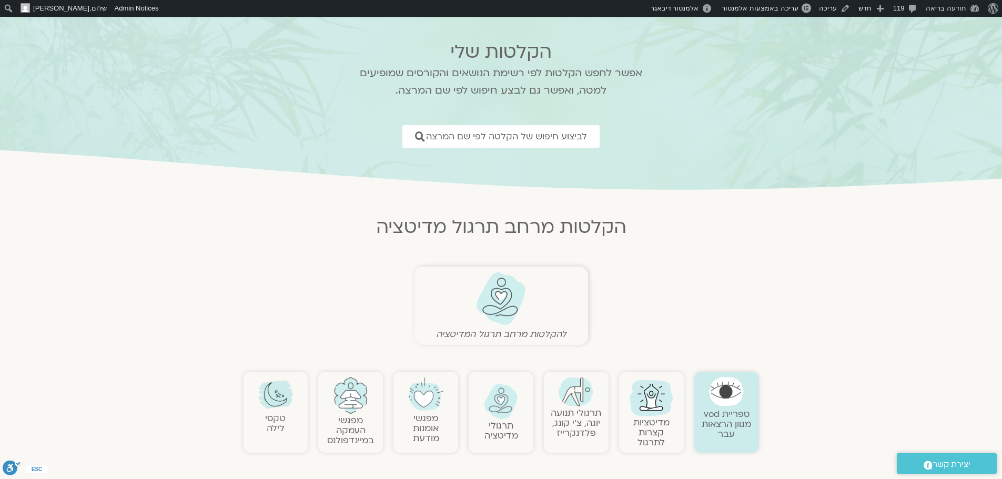
scroll to position [158, 0]
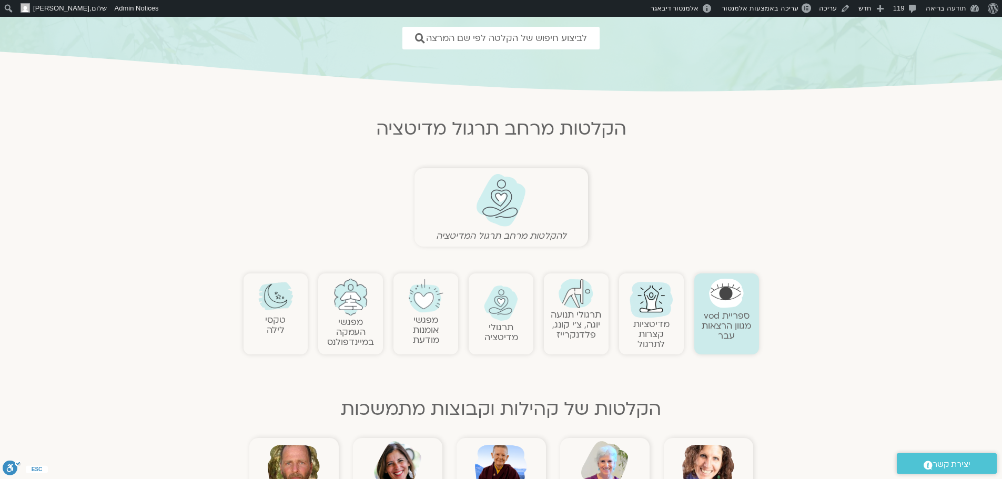
click at [515, 205] on img at bounding box center [501, 201] width 52 height 54
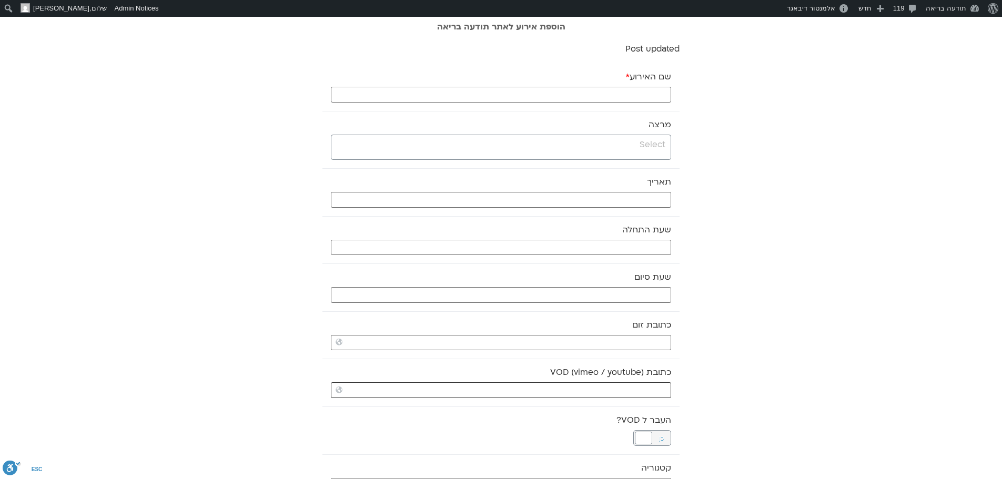
click at [647, 386] on input "כתובת VOD (vimeo / youtube)" at bounding box center [501, 390] width 340 height 16
paste input "https://stream.mux.com/oA6yar3QTA5saC02N00SyQhBR2F02WtSMqlXna2edfD023o.m3u8"
type input "https://stream.mux.com/oA6yar3QTA5saC02N00SyQhBR2F02WtSMqlXna2edfD023o.m3u8"
click at [627, 93] on input "שם האירוע *" at bounding box center [501, 95] width 340 height 16
type input "יוגה -15.10.25"
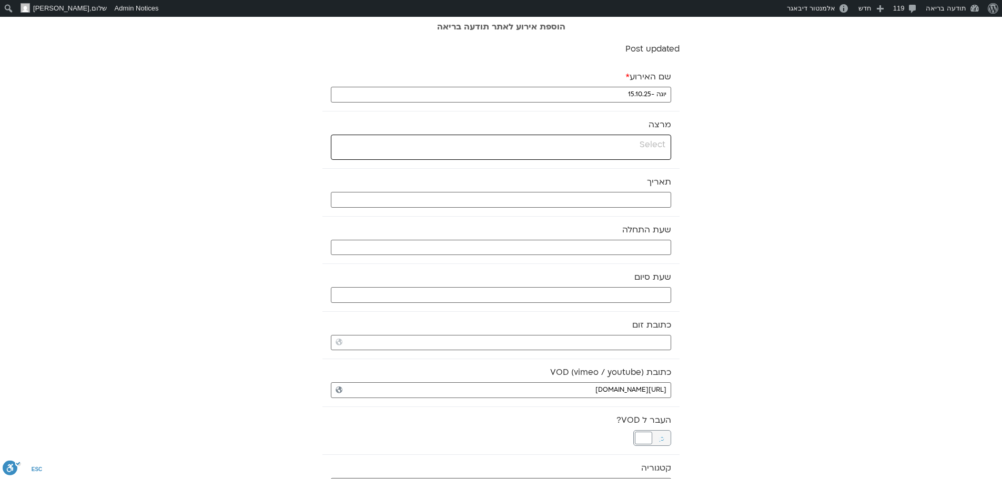
click at [641, 145] on input "search" at bounding box center [499, 144] width 331 height 13
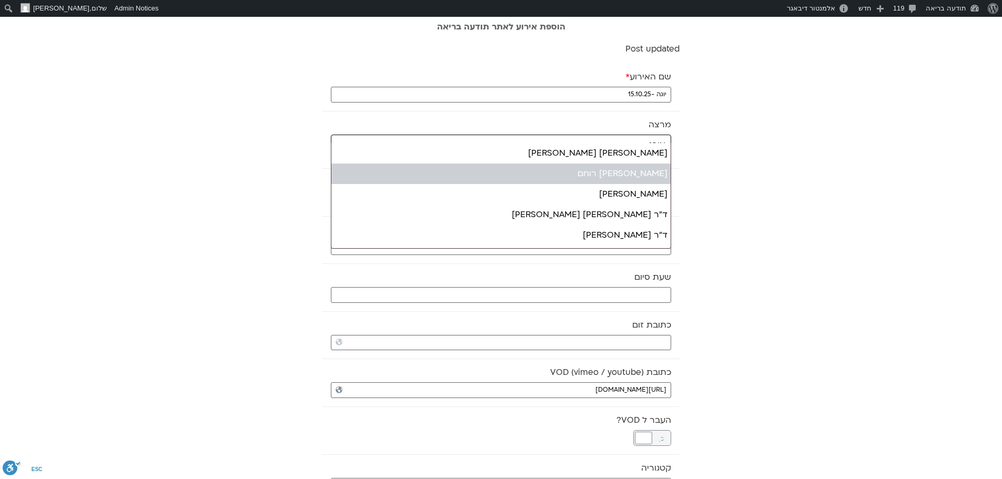
type input "אורנ"
select select "*****"
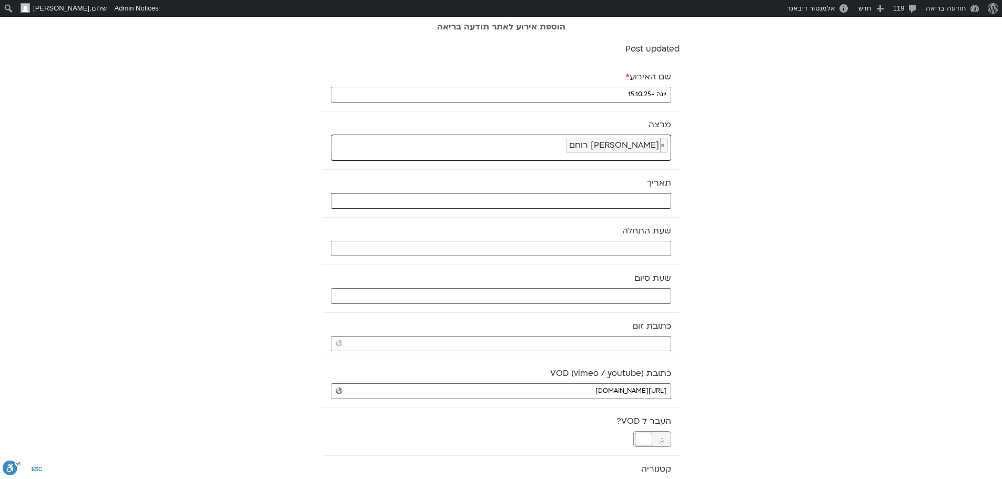
click at [633, 198] on input "text" at bounding box center [501, 201] width 340 height 16
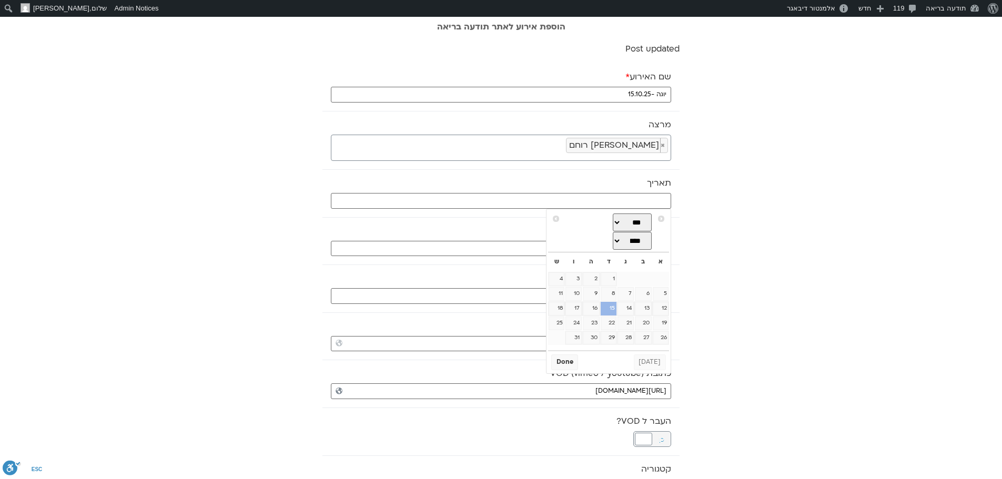
click at [614, 308] on link "15" at bounding box center [609, 309] width 16 height 14
type input "15/10/2025"
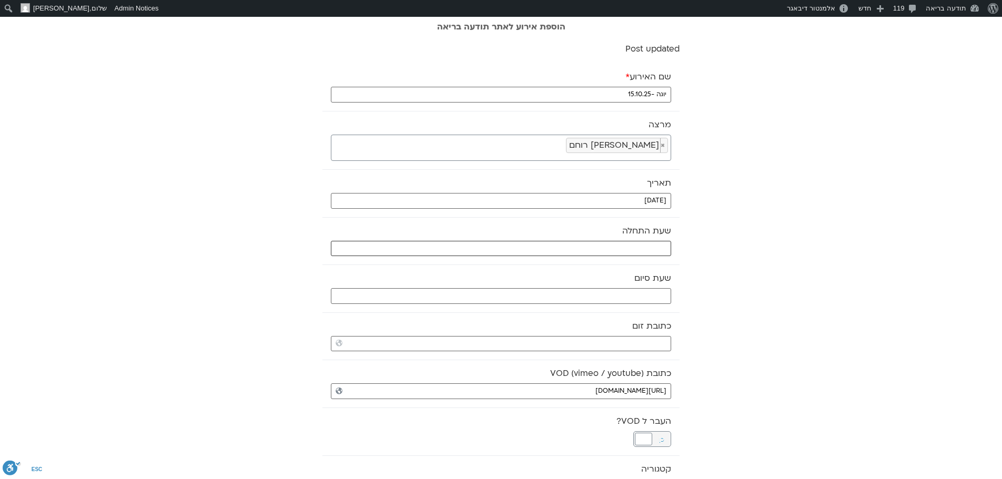
click at [645, 248] on input "text" at bounding box center [501, 249] width 340 height 16
click at [602, 285] on select "** ** ** ** ** ** ** ** ** ** ** ** ** ** ** ** ** ** ** ** ** ** ** **" at bounding box center [592, 286] width 34 height 18
type input "06:00"
select select "*"
drag, startPoint x: 602, startPoint y: 280, endPoint x: 624, endPoint y: 287, distance: 23.3
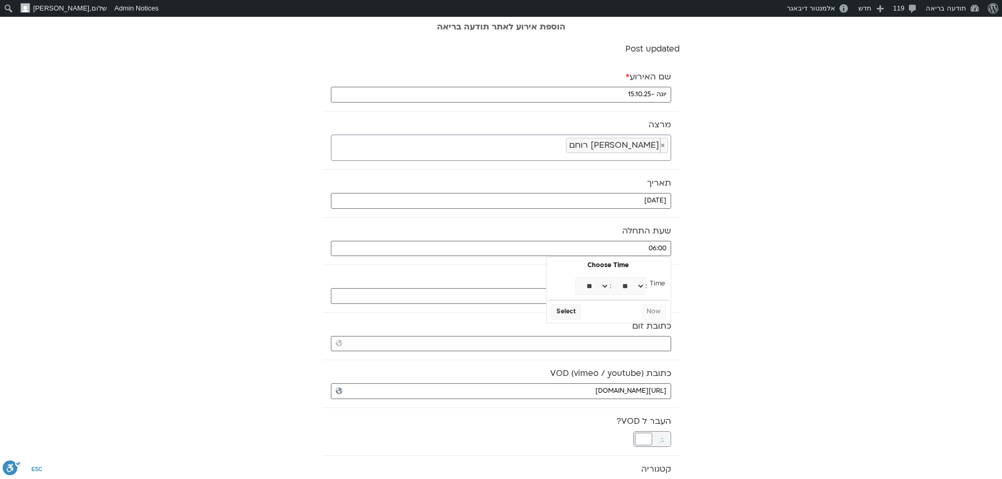
click at [624, 287] on select "** ** ** ** ** ** ** ** ** ** ** ** ** ** ** ** ** ** ** ** ** ** ** ** ** ** *…" at bounding box center [628, 286] width 34 height 18
type input "06:30"
select select "*"
select select "**"
click at [567, 312] on button "Select" at bounding box center [565, 312] width 29 height 16
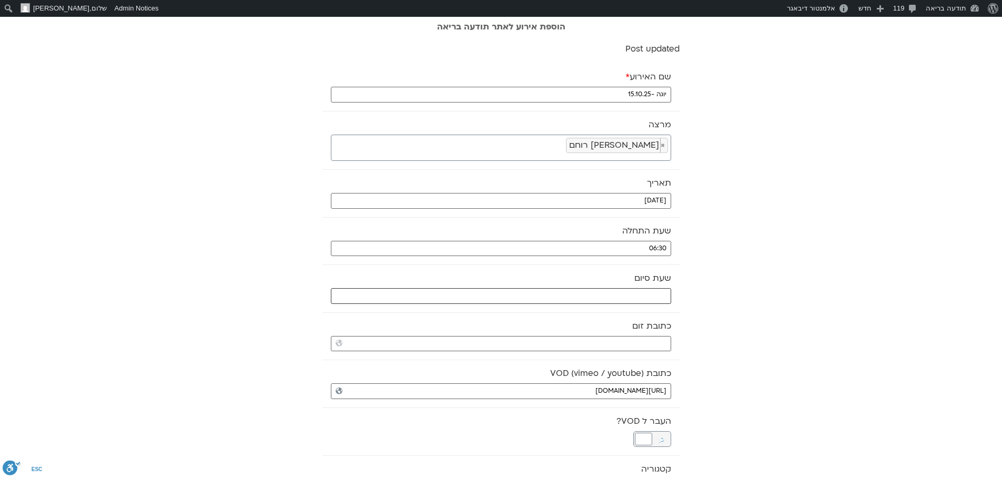
click at [608, 290] on input "text" at bounding box center [501, 296] width 340 height 16
click at [603, 333] on select "** ** ** ** ** ** ** ** ** ** ** ** ** ** ** ** ** ** ** ** ** ** ** **" at bounding box center [592, 334] width 34 height 18
type input "07:00"
select select "*"
click at [571, 360] on button "Select" at bounding box center [565, 360] width 29 height 16
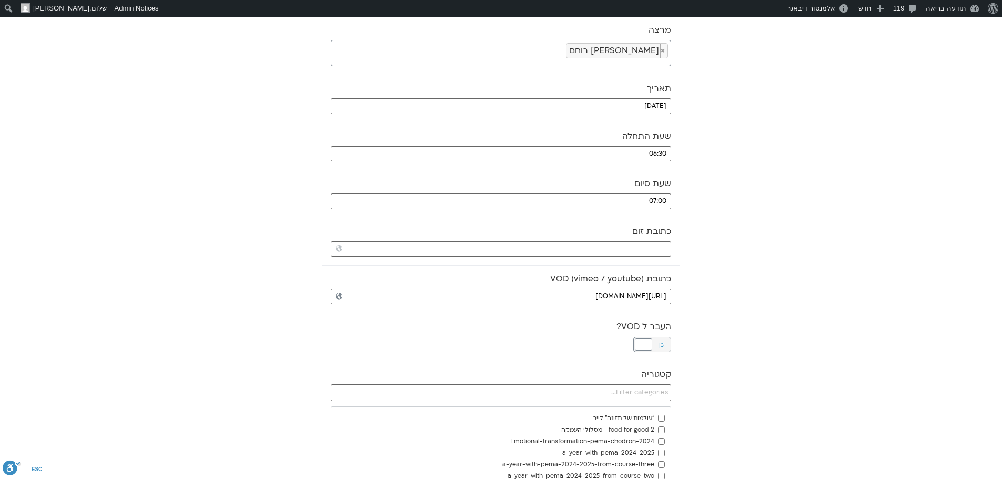
scroll to position [105, 0]
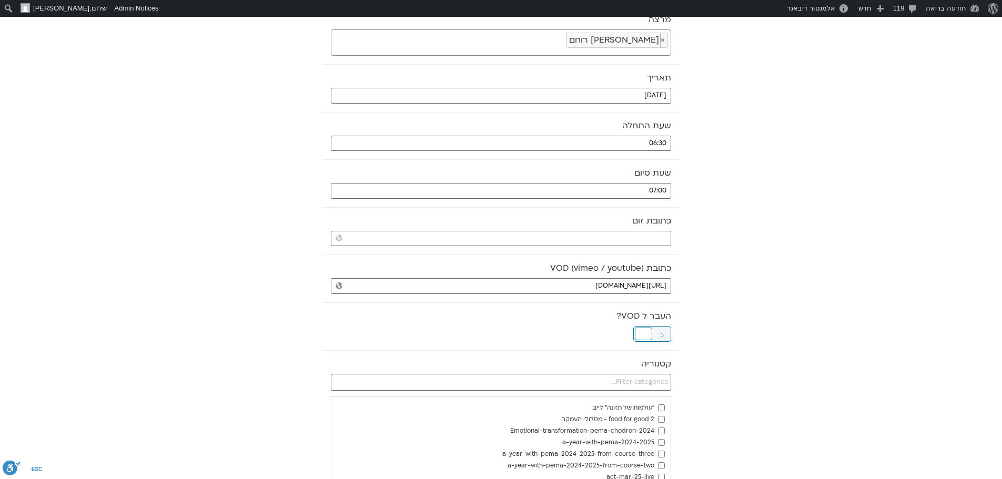
click at [647, 334] on div at bounding box center [643, 334] width 17 height 13
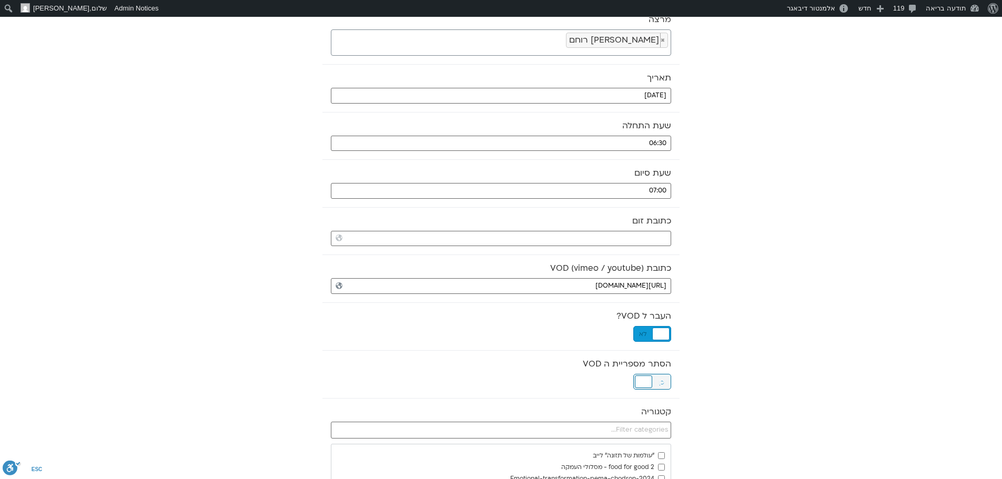
click at [646, 381] on div at bounding box center [643, 382] width 17 height 13
click at [650, 428] on input "text" at bounding box center [501, 430] width 340 height 17
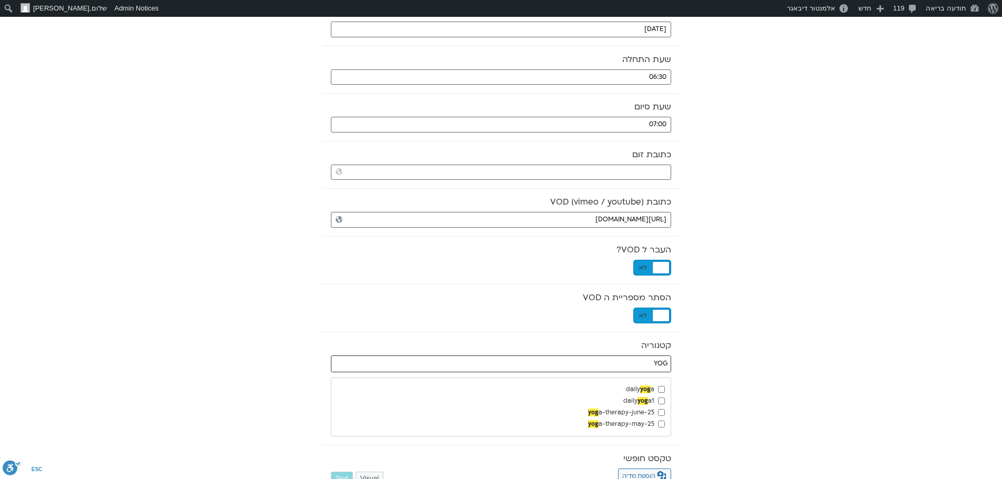
scroll to position [210, 0]
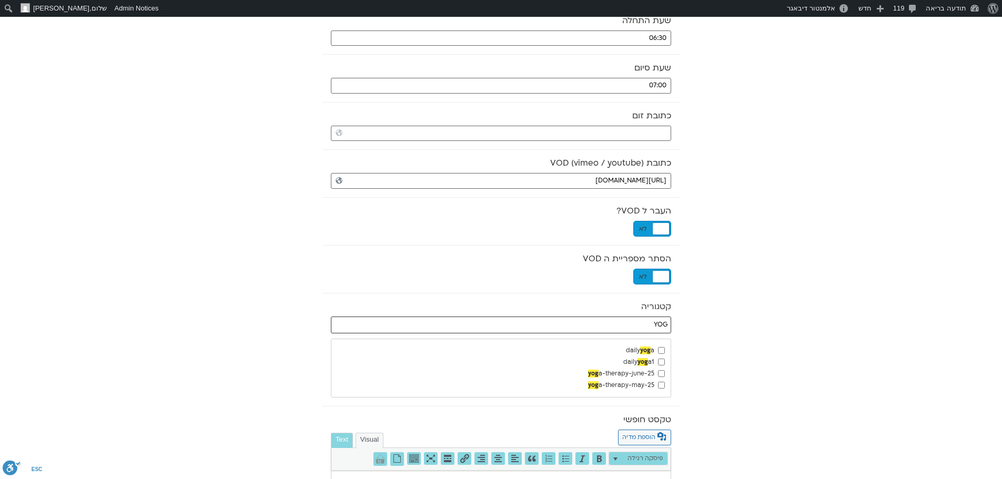
type input "YOG"
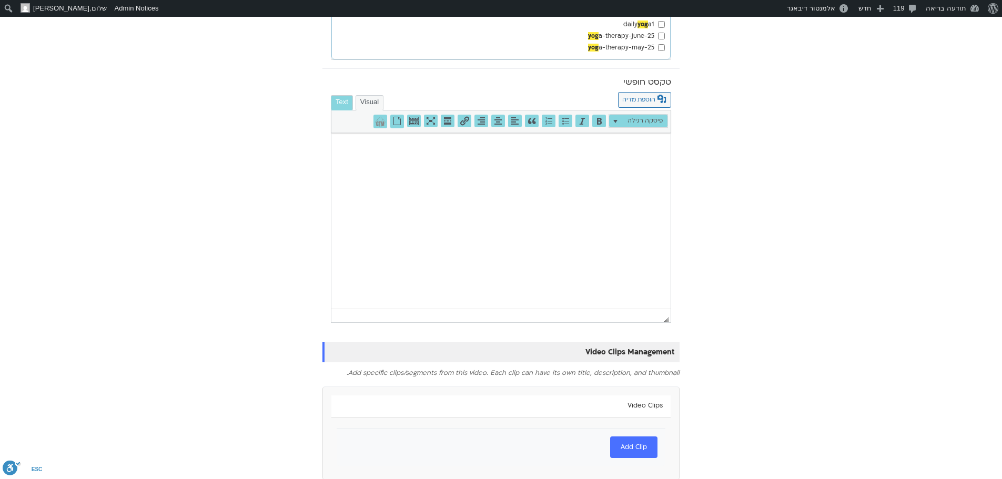
scroll to position [576, 0]
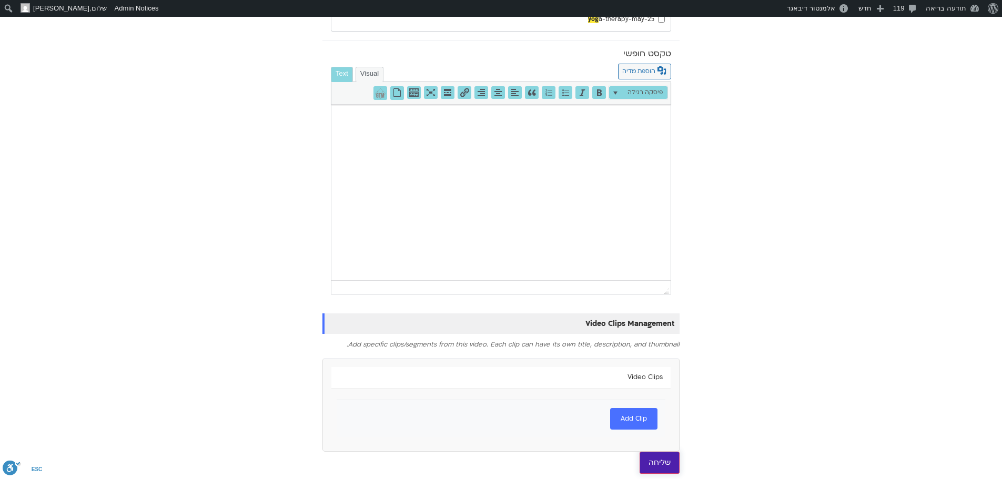
click at [672, 462] on input "שליחה" at bounding box center [660, 463] width 40 height 22
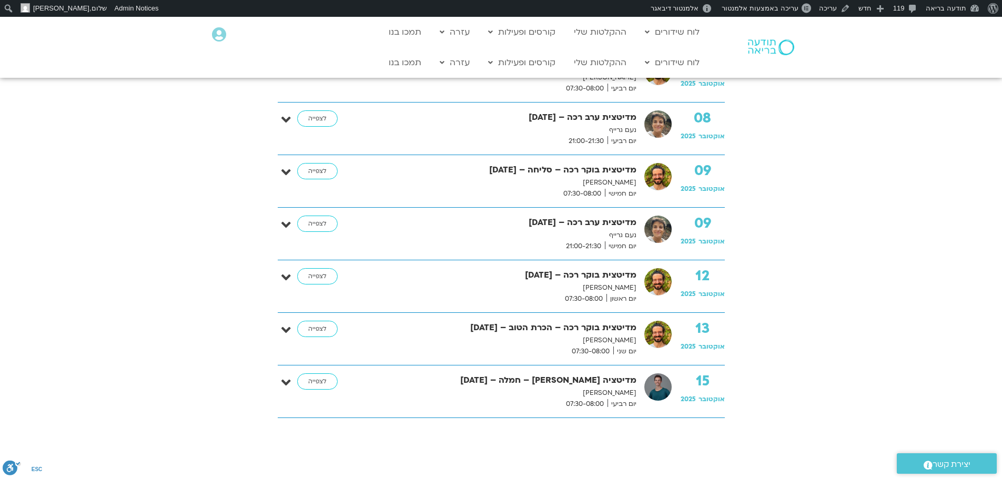
scroll to position [526, 0]
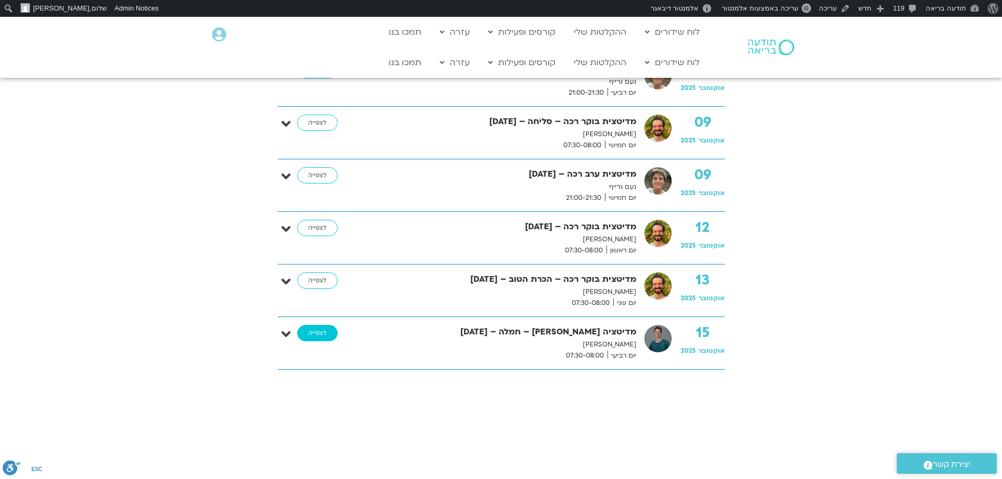
click at [320, 333] on link "לצפייה" at bounding box center [317, 333] width 41 height 17
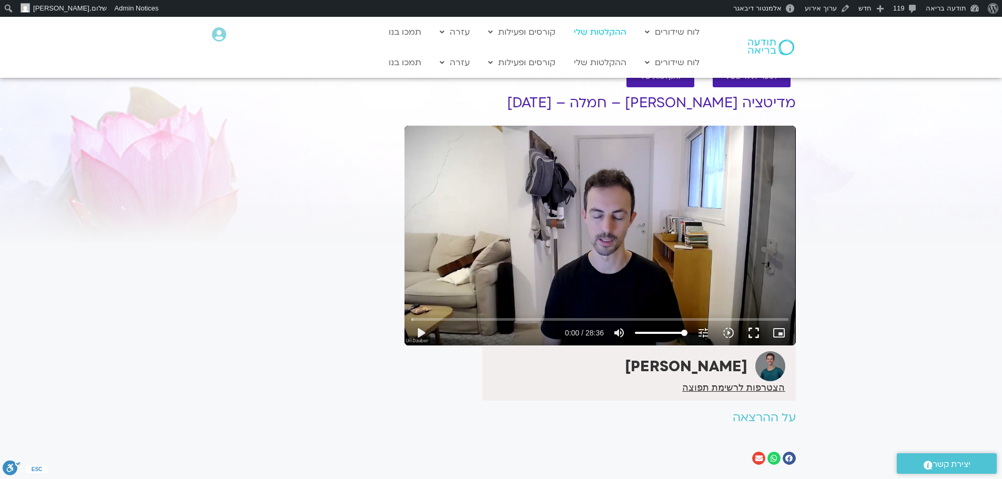
click at [599, 32] on link "ההקלטות שלי" at bounding box center [600, 32] width 63 height 20
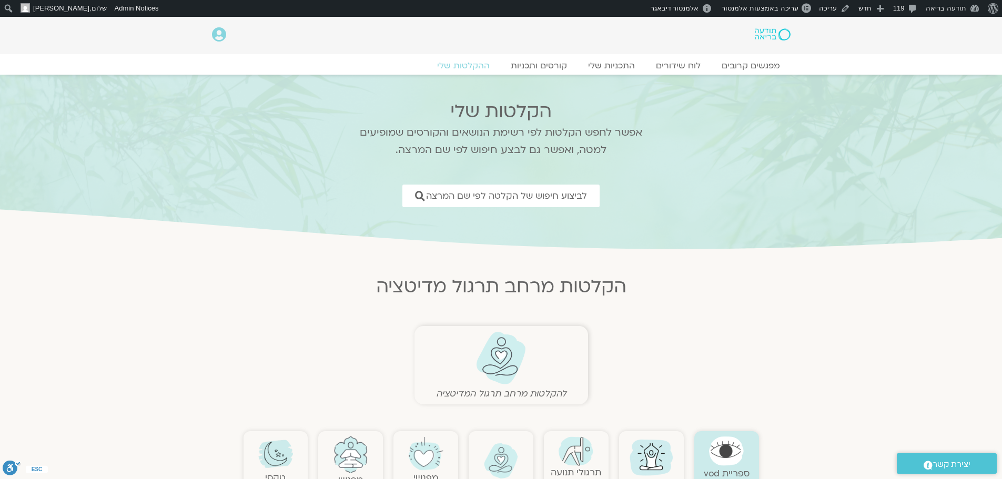
scroll to position [105, 0]
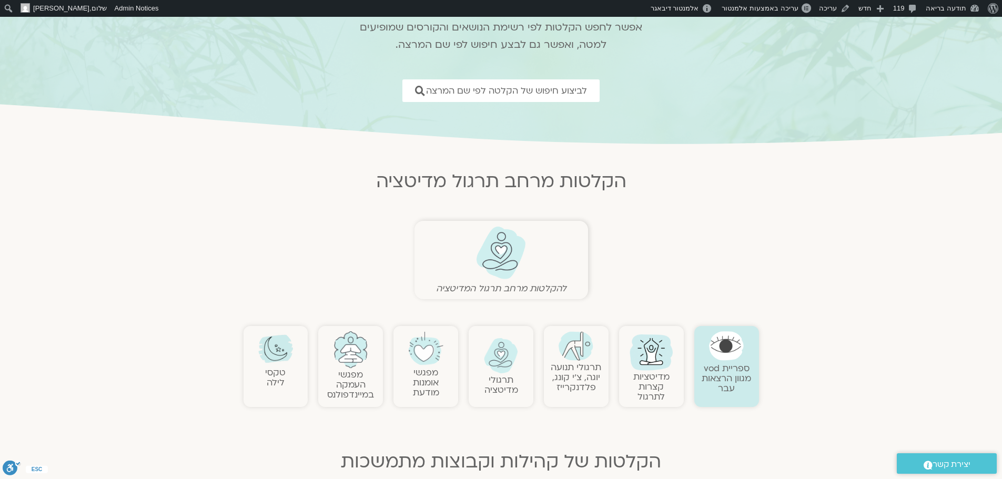
click at [495, 365] on img at bounding box center [501, 356] width 35 height 36
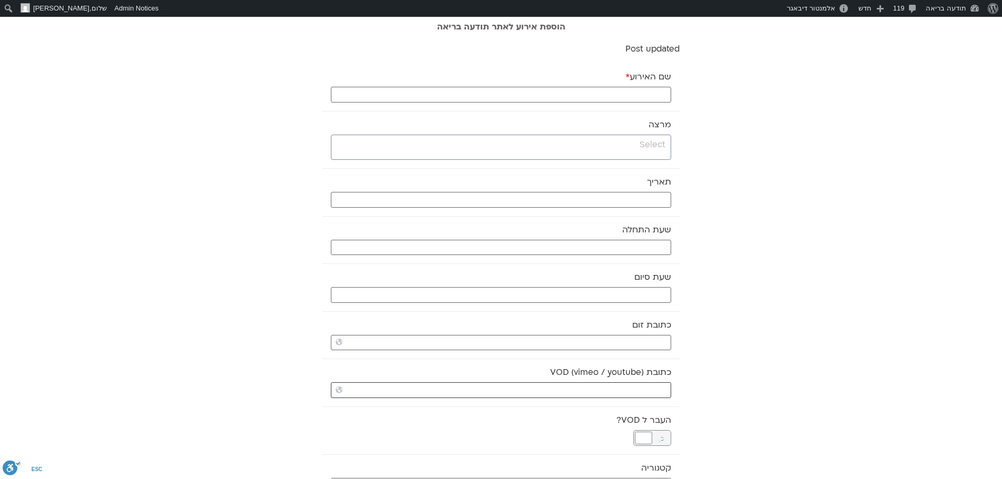
click at [643, 392] on input "כתובת VOD (vimeo / youtube)" at bounding box center [501, 390] width 340 height 16
paste input "https://stream.mux.com/AAV4KMrczjnwW8wUV01kAaVfXSqlKWFBPUkcc02TLKgGg.m3u8"
type input "https://stream.mux.com/AAV4KMrczjnwW8wUV01kAaVfXSqlKWFBPUkcc02TLKgGg.m3u8"
click at [660, 94] on input "שם האירוע *" at bounding box center [501, 95] width 340 height 16
type input "צ'י קונג - 15.10.25"
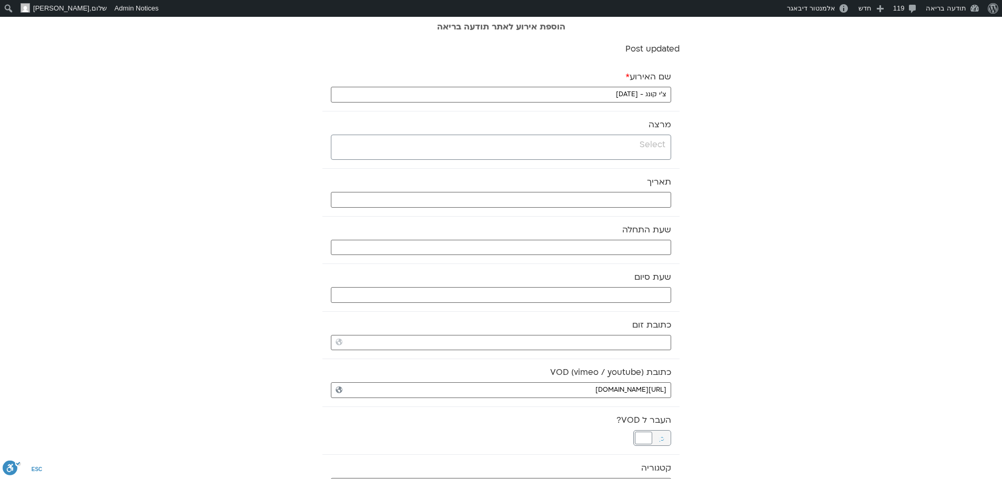
click at [639, 148] on input "search" at bounding box center [499, 144] width 331 height 13
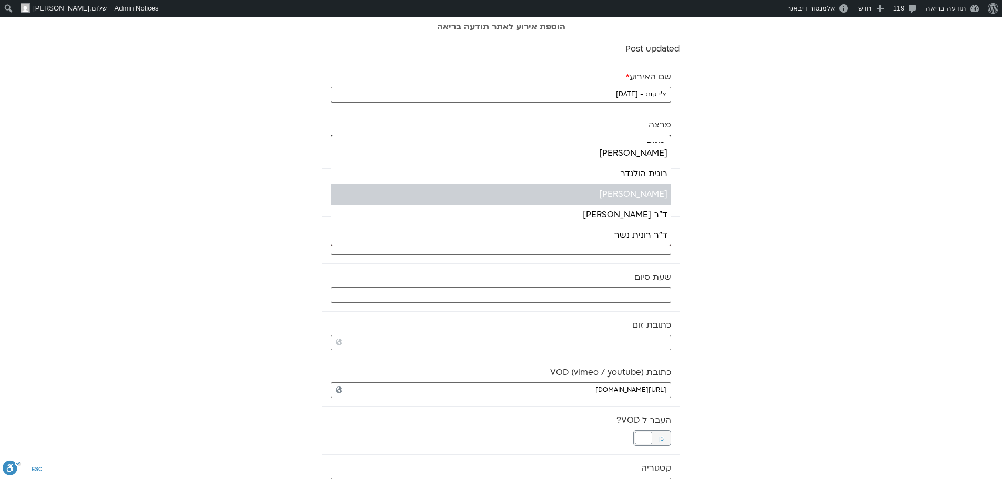
type input "רונית"
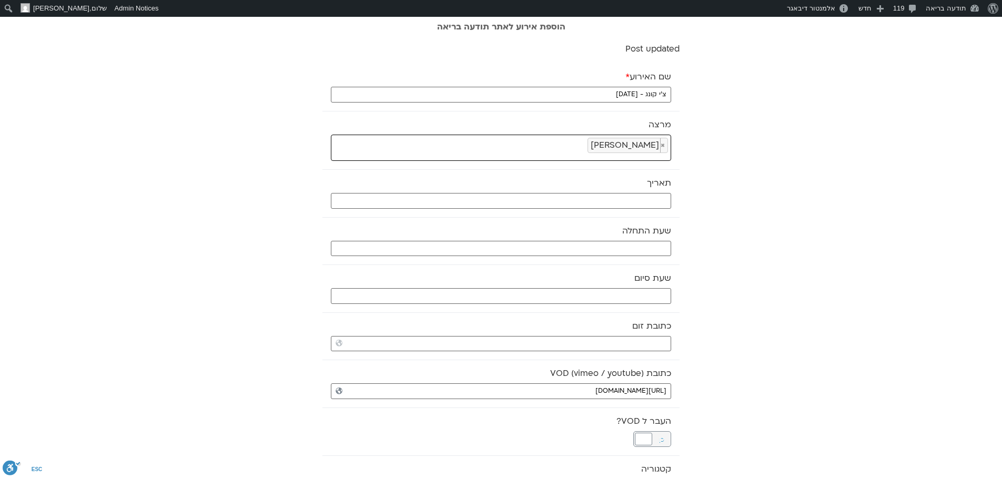
select select "*****"
click at [637, 197] on input "text" at bounding box center [501, 201] width 340 height 16
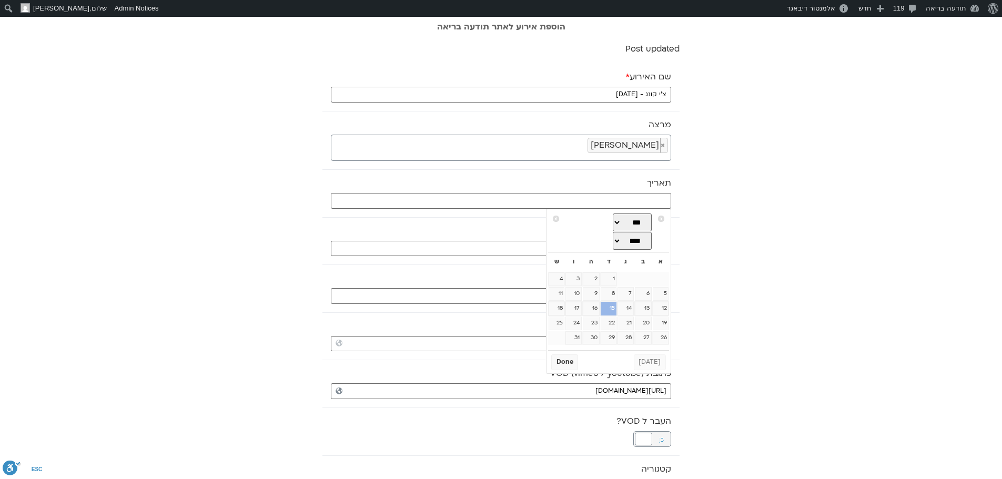
click at [609, 310] on link "15" at bounding box center [609, 309] width 16 height 14
type input "15/10/2025"
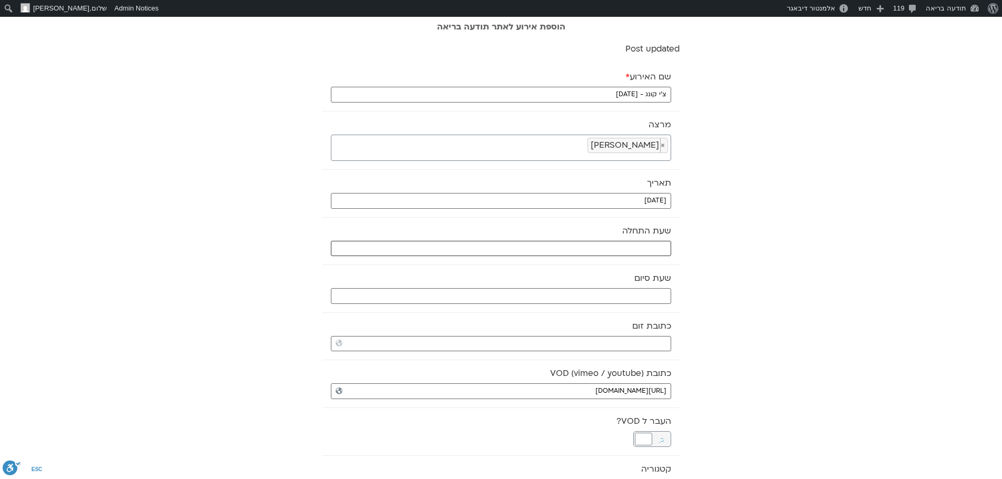
click at [652, 246] on input "text" at bounding box center [501, 249] width 340 height 16
click at [600, 289] on select "** ** ** ** ** ** ** ** ** ** ** ** ** ** ** ** ** ** ** ** ** ** ** **" at bounding box center [592, 286] width 34 height 18
type input "08:00"
select select "*"
click at [565, 310] on button "Select" at bounding box center [565, 312] width 29 height 16
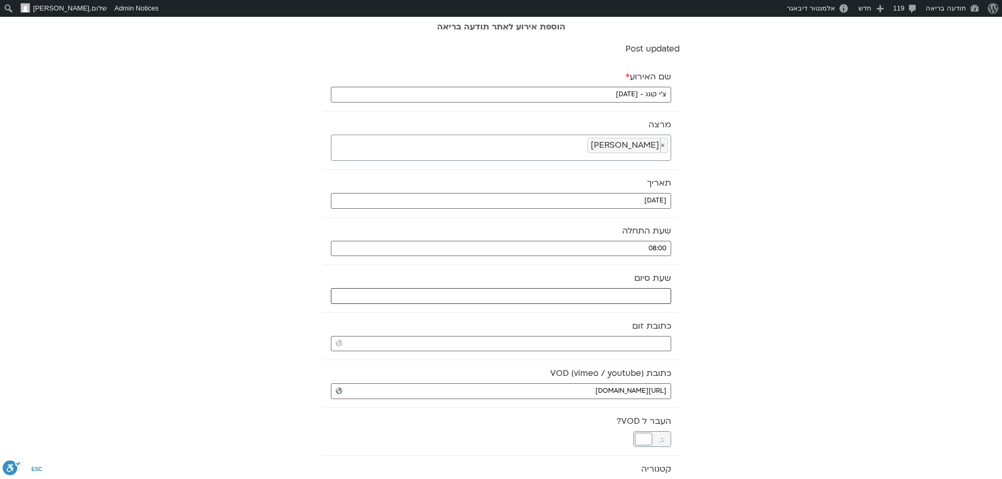
click at [603, 299] on input "text" at bounding box center [501, 296] width 340 height 16
click at [602, 332] on select "** ** ** ** ** ** ** ** ** ** ** ** ** ** ** ** ** ** ** ** ** ** ** **" at bounding box center [592, 334] width 34 height 18
type input "08:00"
select select "*"
drag, startPoint x: 601, startPoint y: 325, endPoint x: 623, endPoint y: 332, distance: 23.8
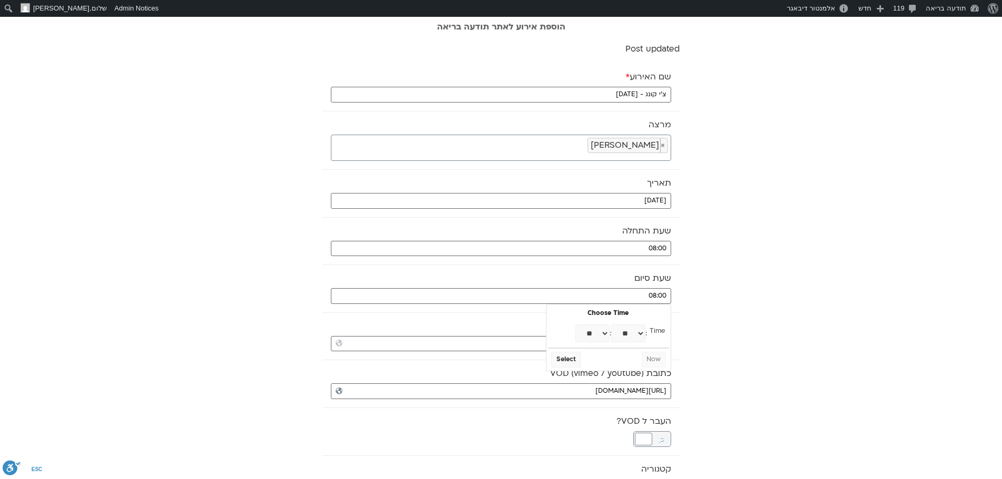
click at [623, 332] on select "** ** ** ** ** ** ** ** ** ** ** ** ** ** ** ** ** ** ** ** ** ** ** ** ** ** *…" at bounding box center [628, 334] width 34 height 18
type input "08:30"
select select "*"
select select "**"
click at [570, 358] on button "Select" at bounding box center [565, 360] width 29 height 16
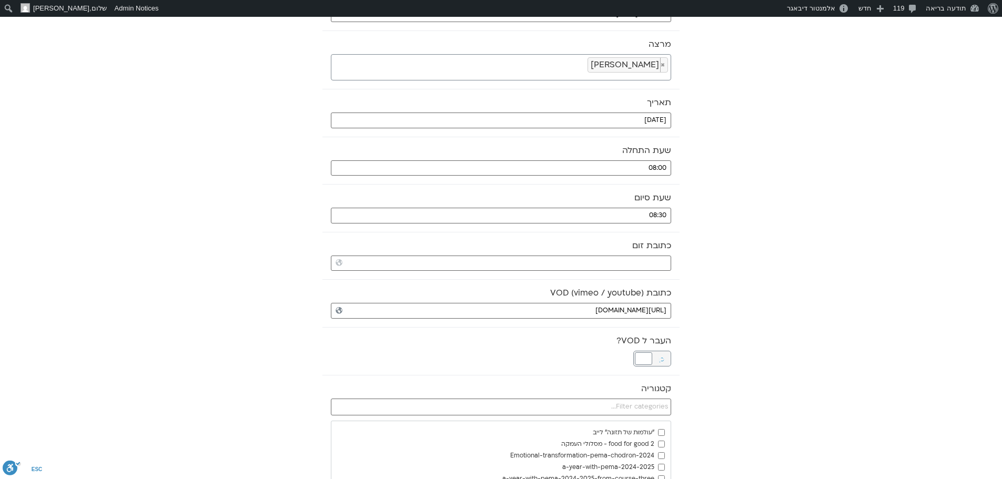
scroll to position [105, 0]
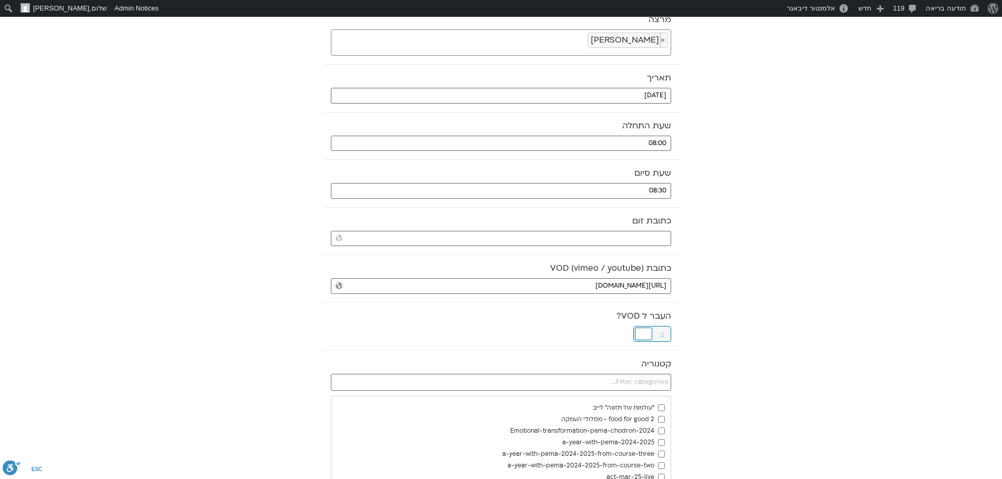
click at [647, 331] on div at bounding box center [643, 334] width 17 height 13
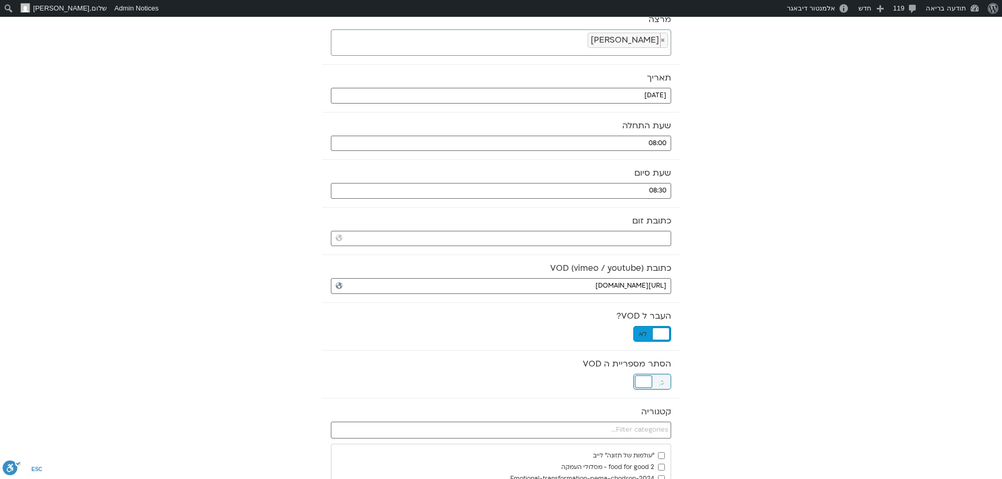
click at [646, 379] on div at bounding box center [643, 382] width 17 height 13
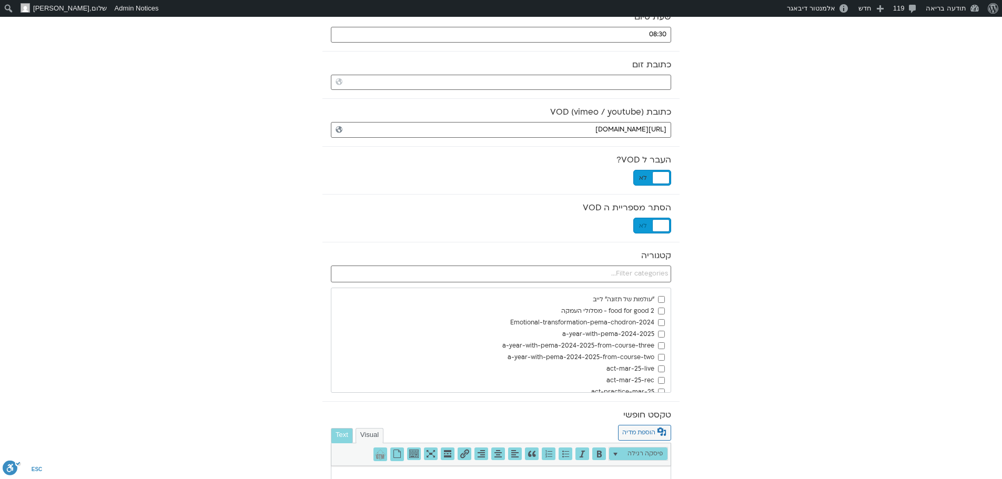
scroll to position [263, 0]
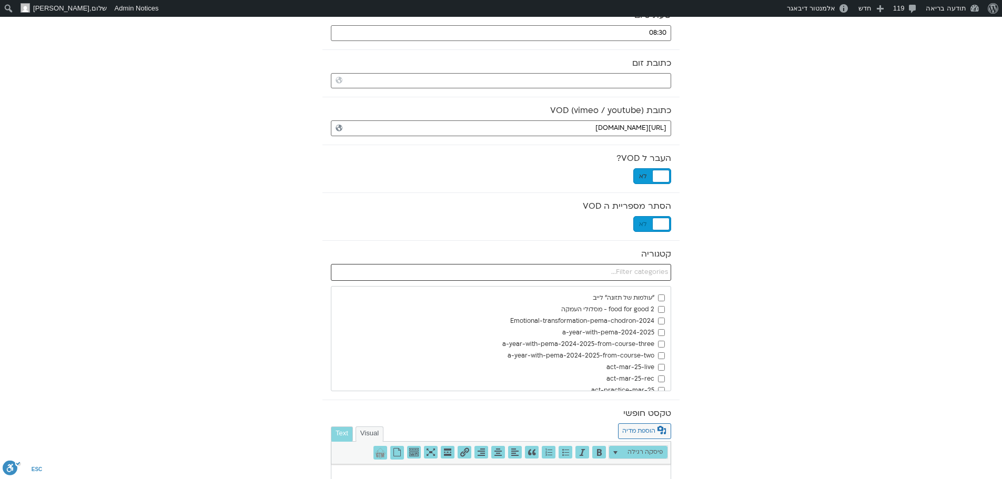
click at [659, 274] on input "text" at bounding box center [501, 272] width 340 height 17
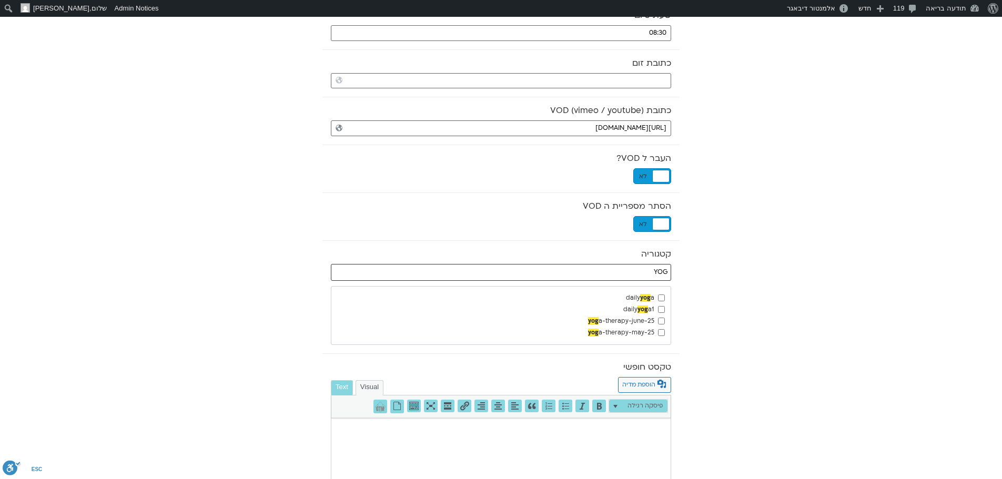
type input "YOG"
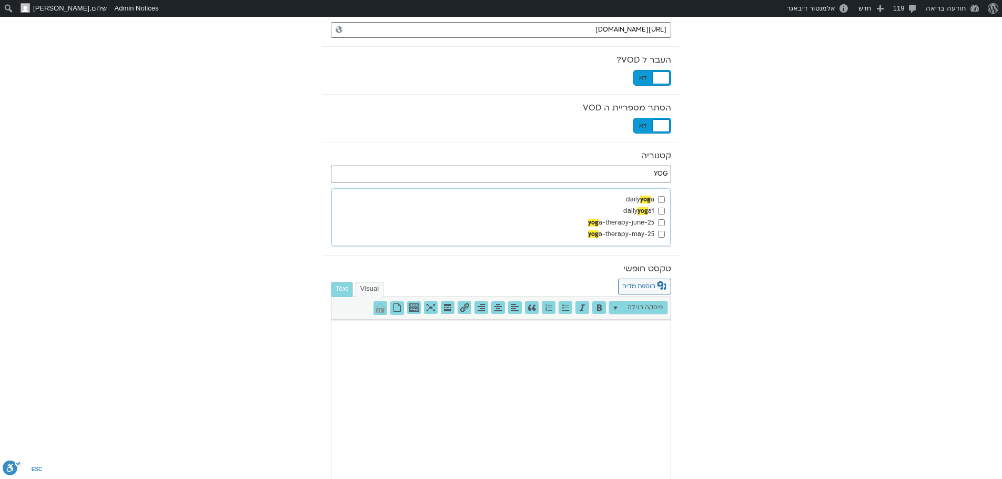
scroll to position [576, 0]
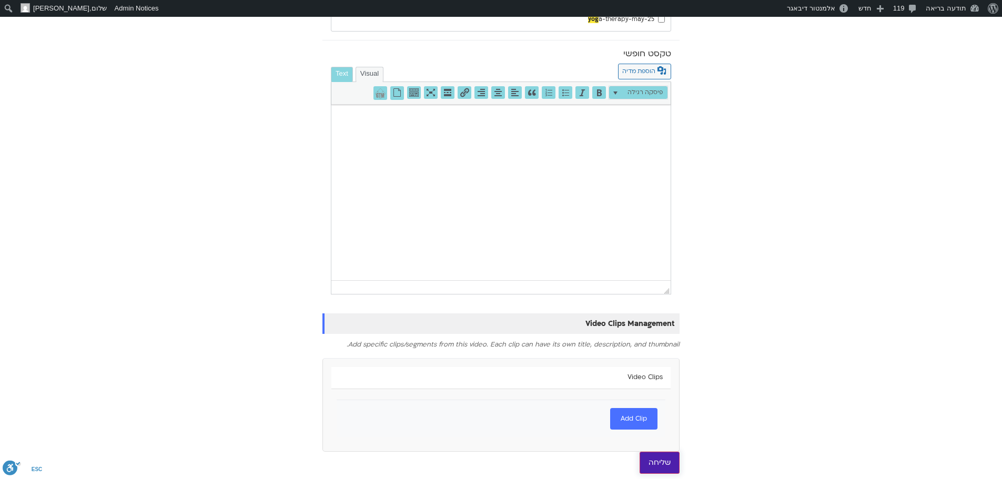
click at [671, 457] on input "שליחה" at bounding box center [660, 463] width 40 height 22
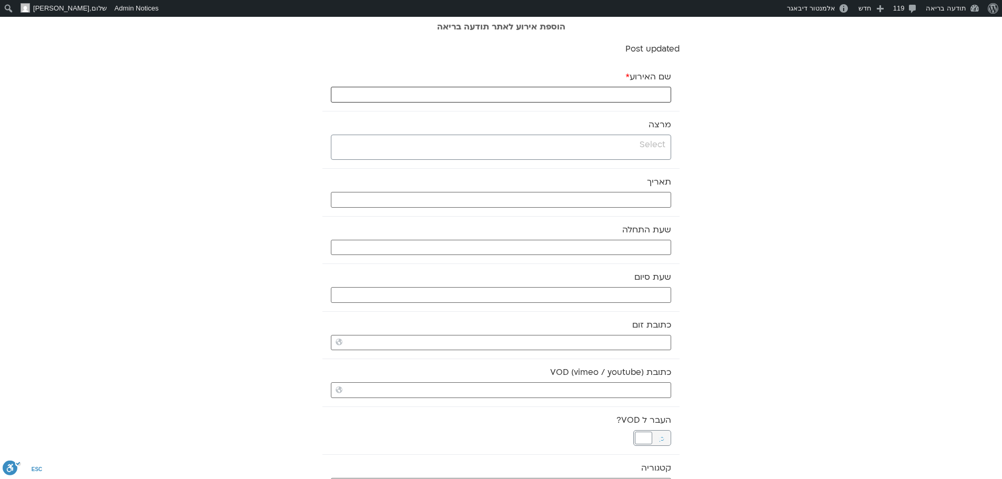
click at [627, 94] on input "שם האירוע *" at bounding box center [501, 95] width 340 height 16
paste input "מדיטציה וקבוצה לומדת"
type input "מדיטציה וקבוצה לומדת - [DATE]"
click at [650, 148] on input "search" at bounding box center [499, 144] width 331 height 13
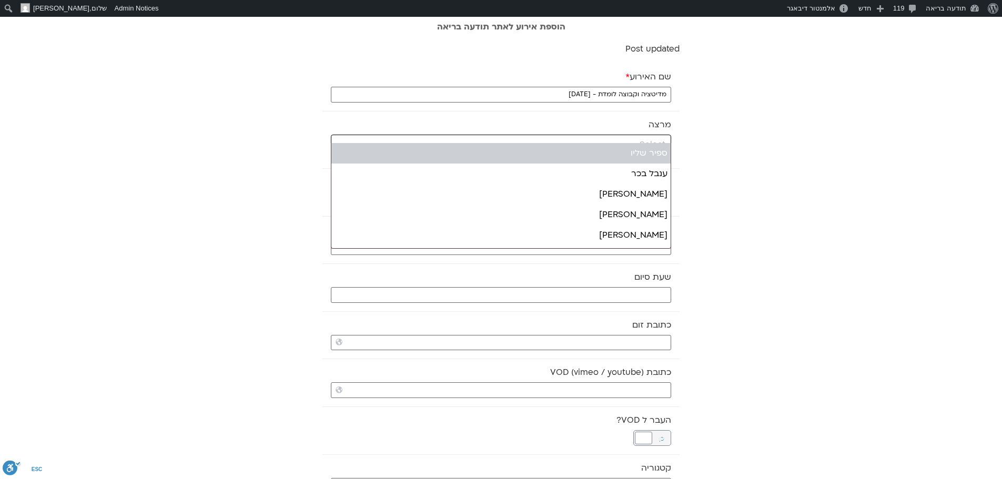
type input "ד"
type input "ק"
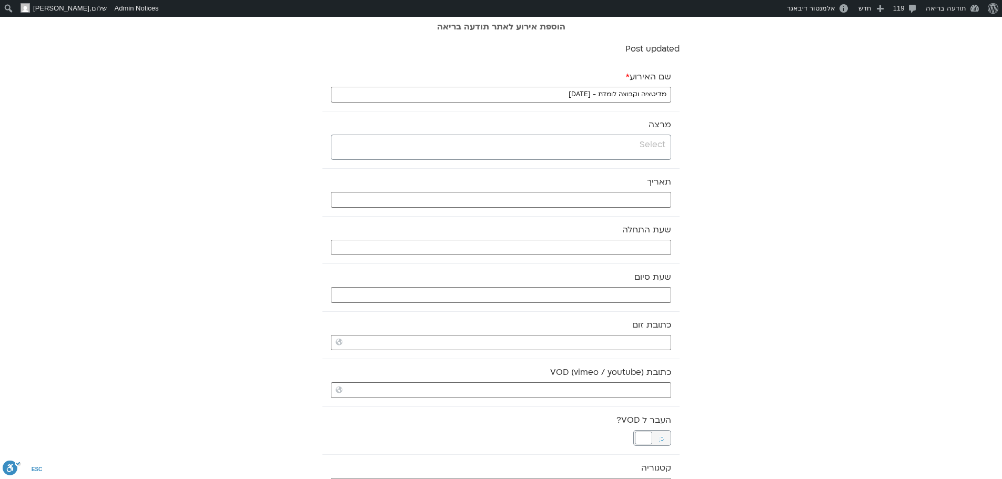
click at [656, 148] on input "search" at bounding box center [499, 144] width 331 height 13
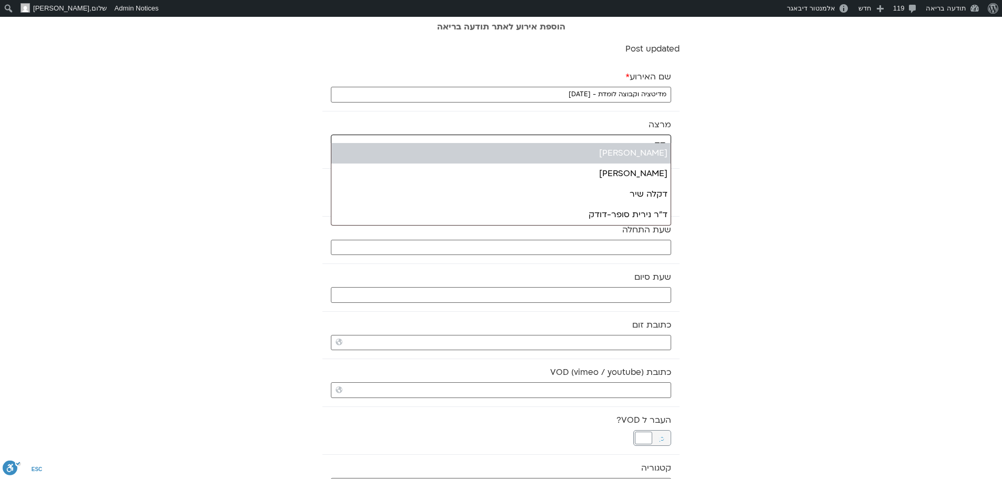
type input "דק"
select select "******"
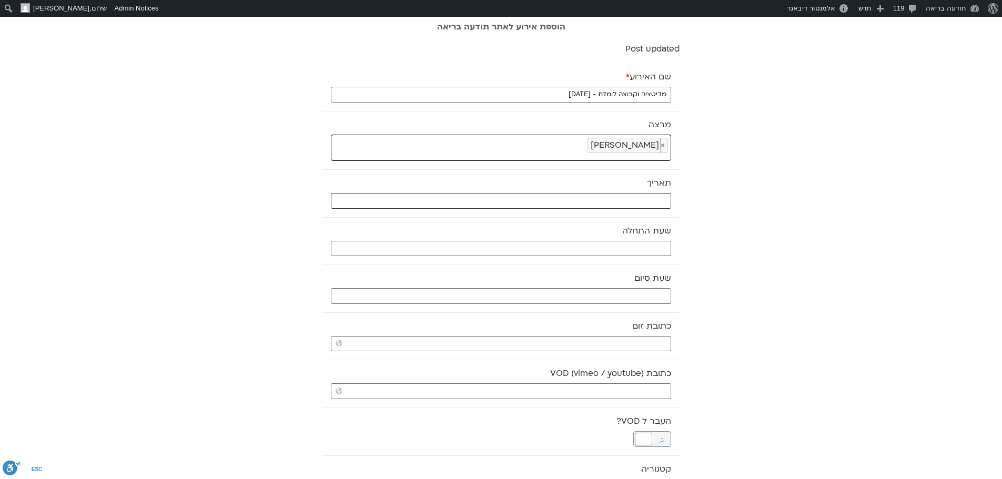
click at [659, 199] on input "text" at bounding box center [501, 201] width 340 height 16
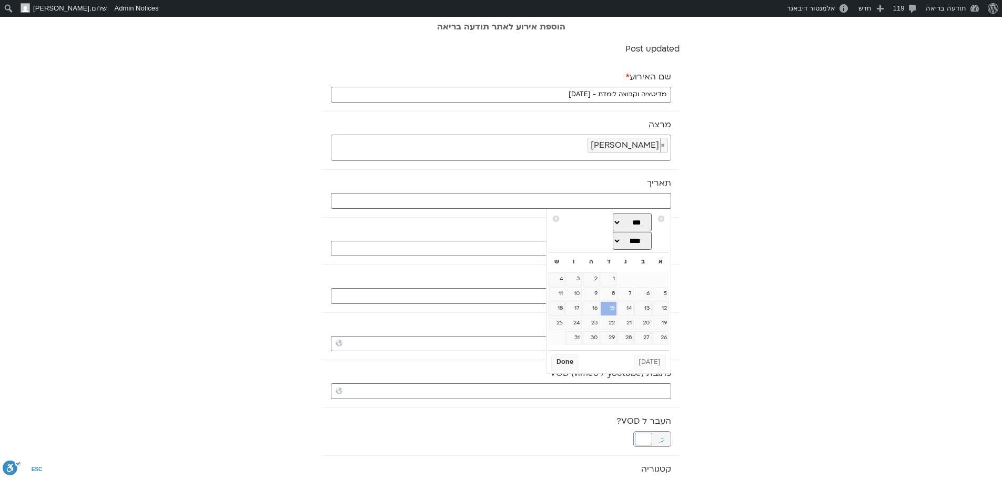
click at [610, 308] on link "15" at bounding box center [609, 309] width 16 height 14
type input "15/10/2025"
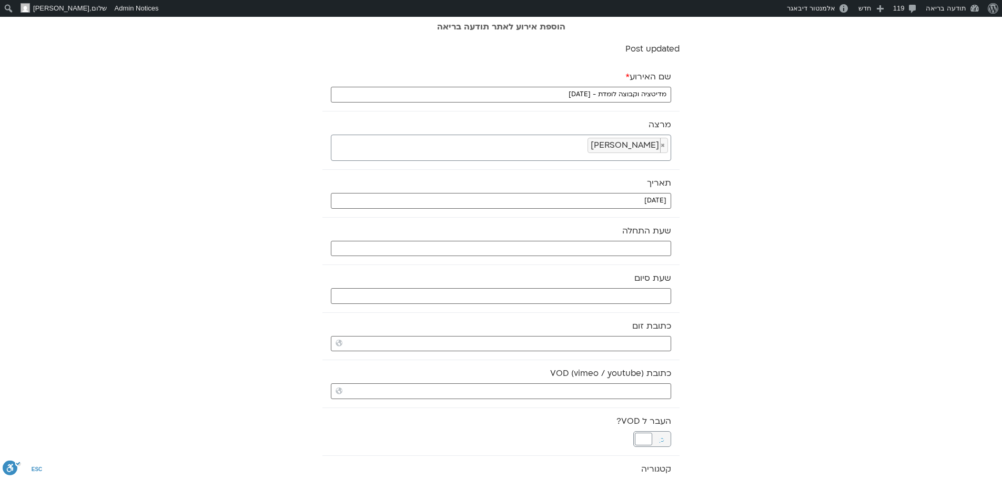
click at [643, 240] on div "שעת התחלה" at bounding box center [500, 241] width 357 height 48
click at [643, 248] on input "text" at bounding box center [501, 249] width 340 height 16
click at [601, 287] on select "** ** ** ** ** ** ** ** ** ** ** ** ** ** ** ** ** ** ** ** ** ** ** **" at bounding box center [592, 286] width 34 height 18
type input "07:00"
select select "*"
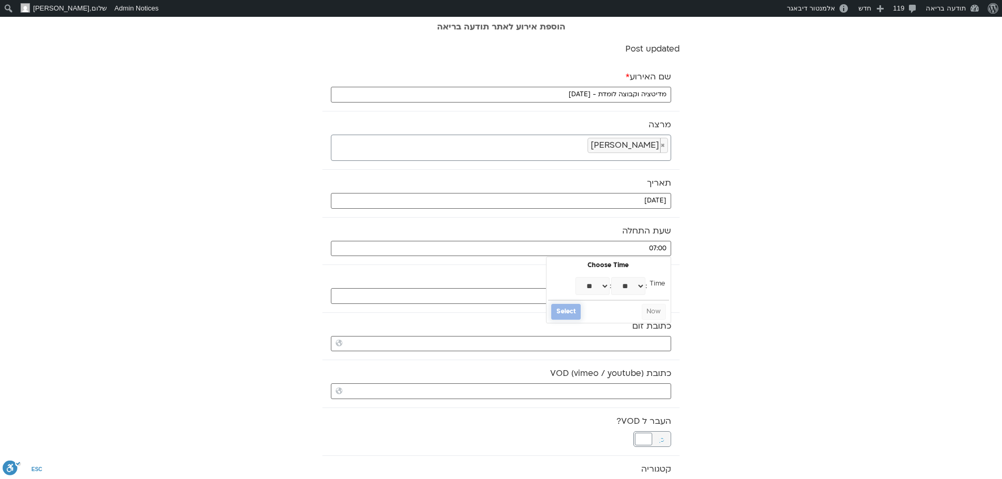
click at [570, 313] on button "Select" at bounding box center [565, 312] width 29 height 16
click at [619, 290] on input "text" at bounding box center [501, 296] width 340 height 16
click at [599, 333] on select "** ** ** ** ** ** ** ** ** ** ** ** ** ** ** ** ** ** ** ** ** ** ** **" at bounding box center [592, 334] width 34 height 18
type input "08:00"
select select "*"
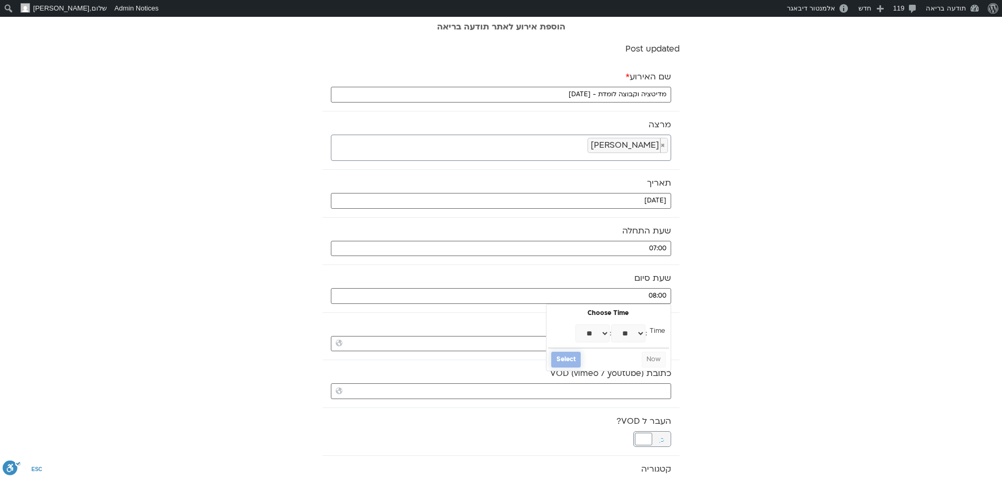
click at [573, 362] on button "Select" at bounding box center [565, 360] width 29 height 16
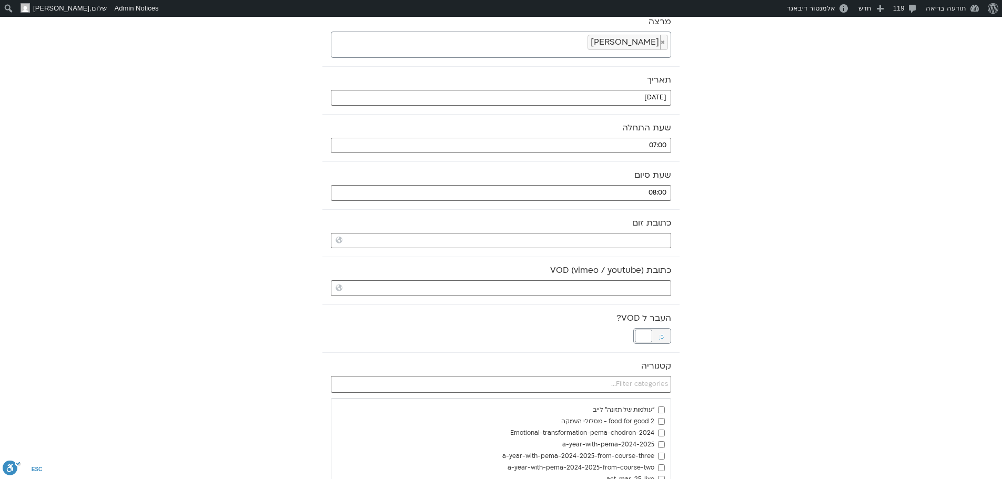
scroll to position [105, 0]
click at [556, 377] on input "text" at bounding box center [501, 382] width 340 height 17
paste input "https://stream.mux.com/UTSJTVXkNtNwSI00S00jeRCZ1rukSfvmWjg1shgux00QSw.m3u8"
type input "https://stream.mux.com/UTSJTVXkNtNwSI00S00jeRCZ1rukSfvmWjg1shgux00QSw.m3u8"
click at [658, 326] on div "שם האירוע * מדיטציה וקבוצה לומדת - 15.10.25 מרצה ******** × דקל קנטי תאריך 15/1…" at bounding box center [500, 439] width 357 height 963
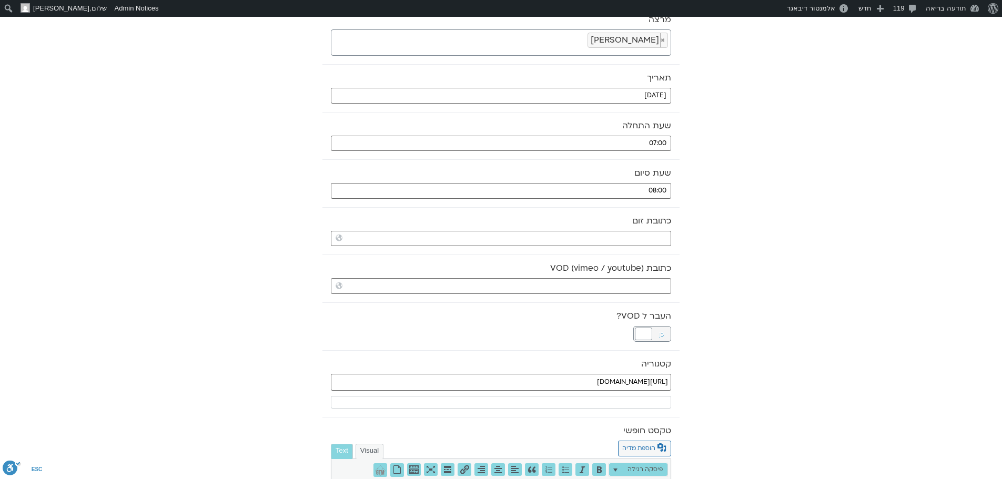
scroll to position [263, 0]
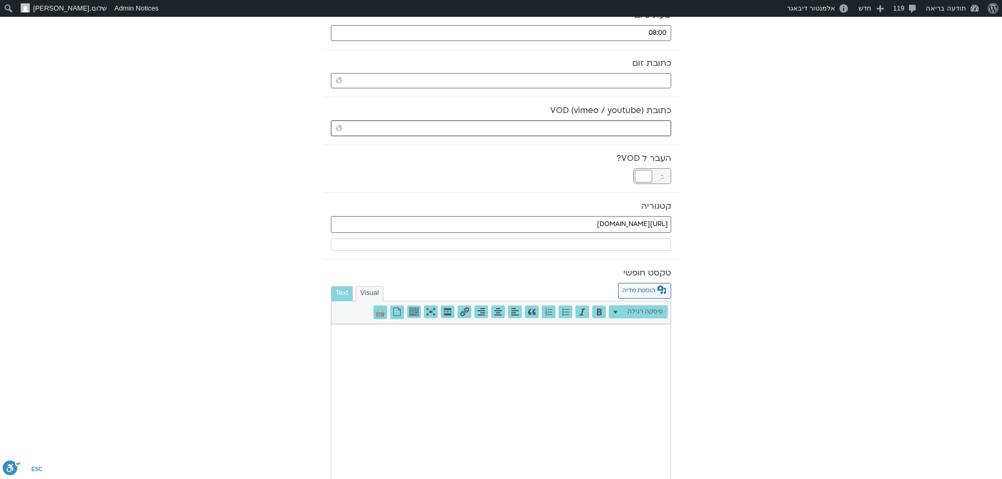
click at [620, 127] on input "כתובת VOD (vimeo / youtube)" at bounding box center [501, 128] width 340 height 16
paste input "https://stream.mux.com/UTSJTVXkNtNwSI00S00jeRCZ1rukSfvmWjg1shgux00QSw.m3u8"
drag, startPoint x: 620, startPoint y: 127, endPoint x: 605, endPoint y: 158, distance: 34.3
click at [605, 158] on div "שם האירוע * מדיטציה וקבוצה לומדת - 15.10.25 מרצה ******** × דקל קנטי תאריך 15/1…" at bounding box center [500, 236] width 357 height 870
type input "https://stream.mux.com/UTSJTVXkNtNwSI00S00jeRCZ1rukSfvmWjg1shgux00QSw.m3u8"
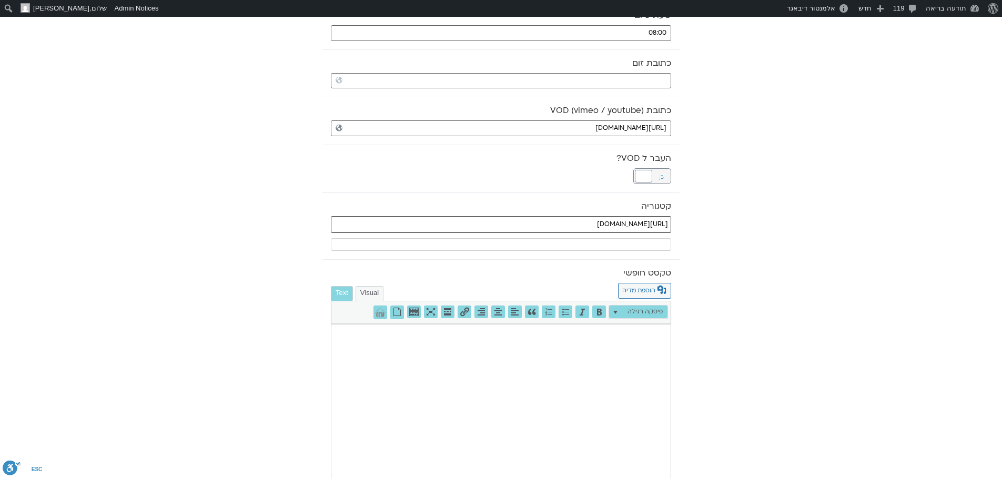
click at [578, 219] on input "https://stream.mux.com/UTSJTVXkNtNwSI00S00jeRCZ1rukSfvmWjg1shgux00QSw.m3u8" at bounding box center [501, 224] width 340 height 17
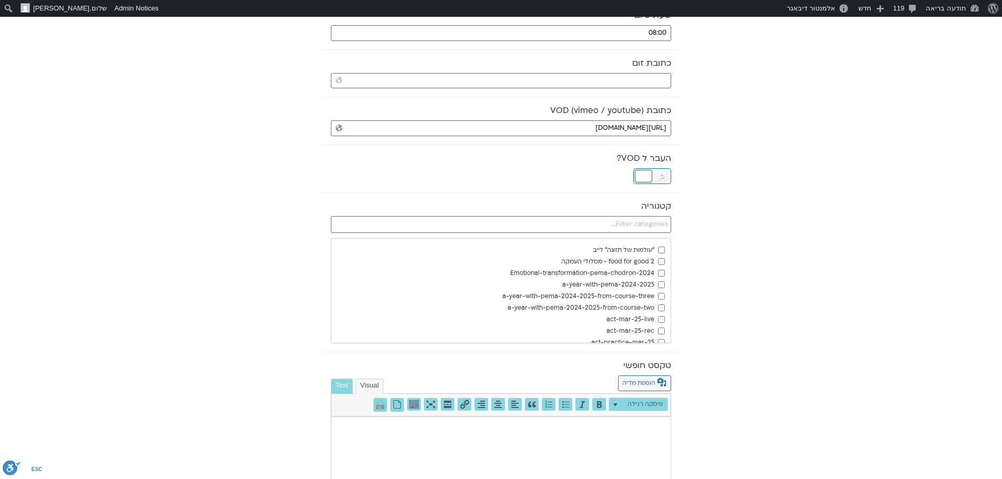
click at [641, 177] on div at bounding box center [643, 176] width 17 height 13
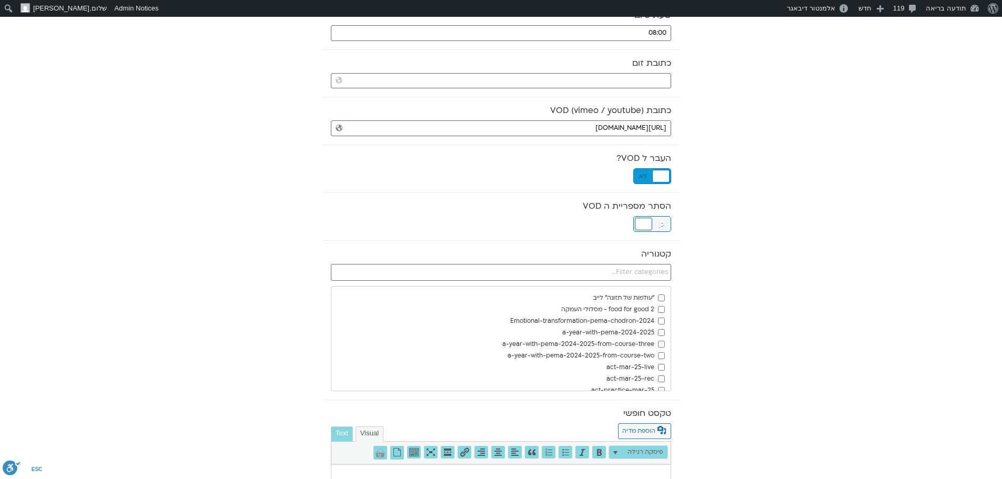
click at [645, 221] on div at bounding box center [643, 224] width 17 height 13
click at [646, 276] on input "text" at bounding box center [501, 272] width 340 height 17
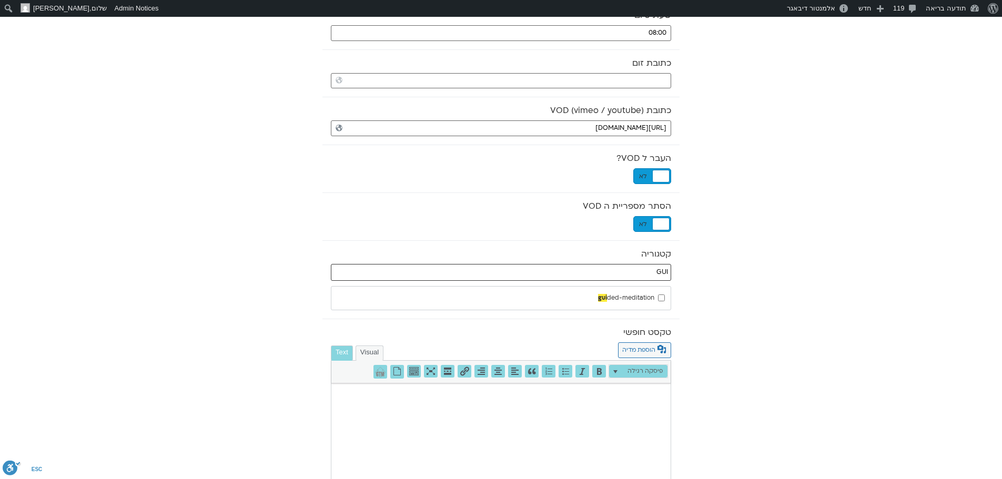
type input "GUI"
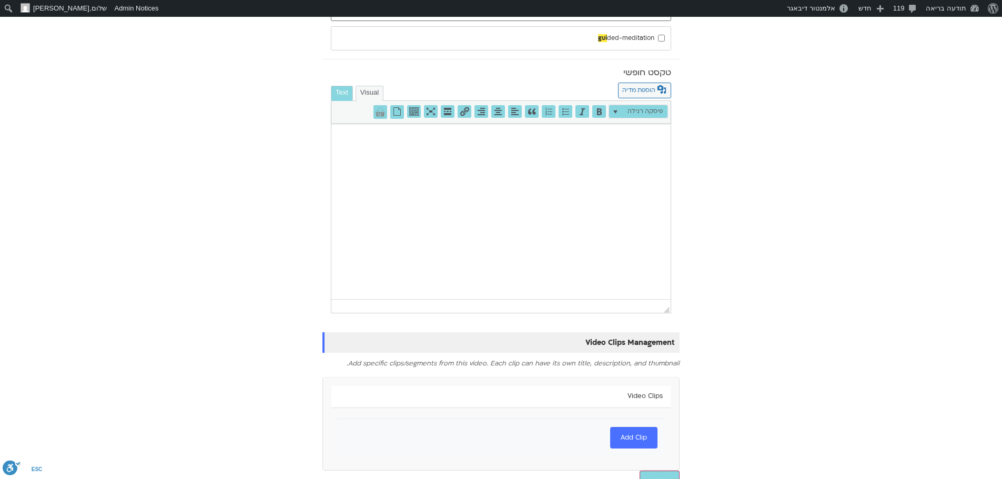
scroll to position [542, 0]
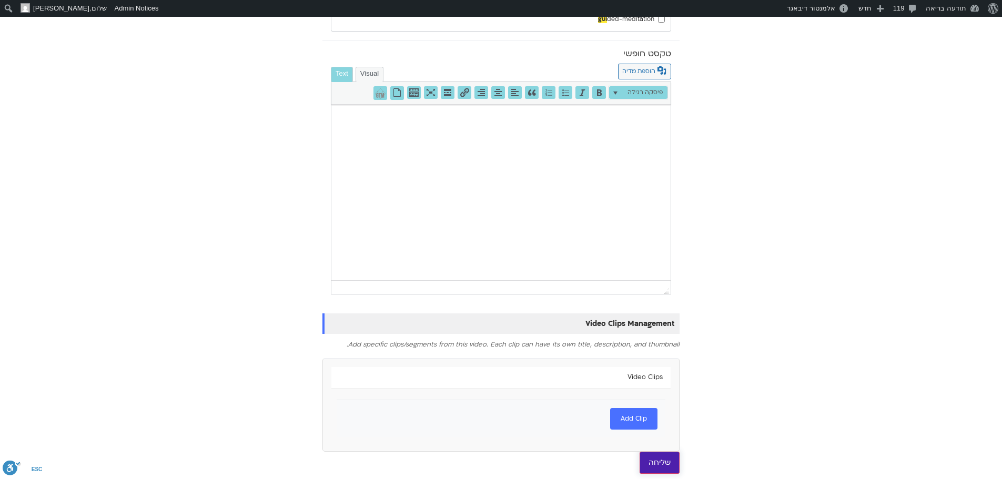
click at [669, 464] on input "שליחה" at bounding box center [660, 463] width 40 height 22
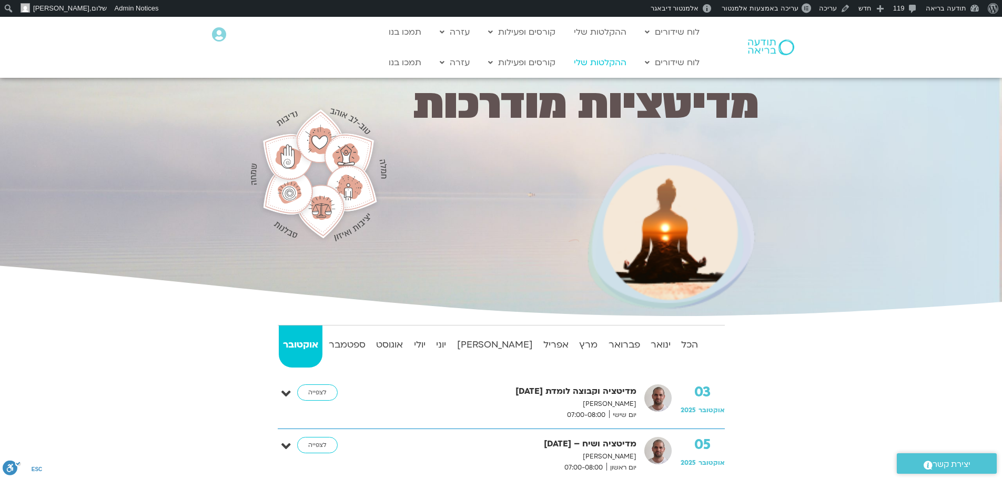
click at [591, 62] on link "ההקלטות שלי" at bounding box center [600, 63] width 63 height 20
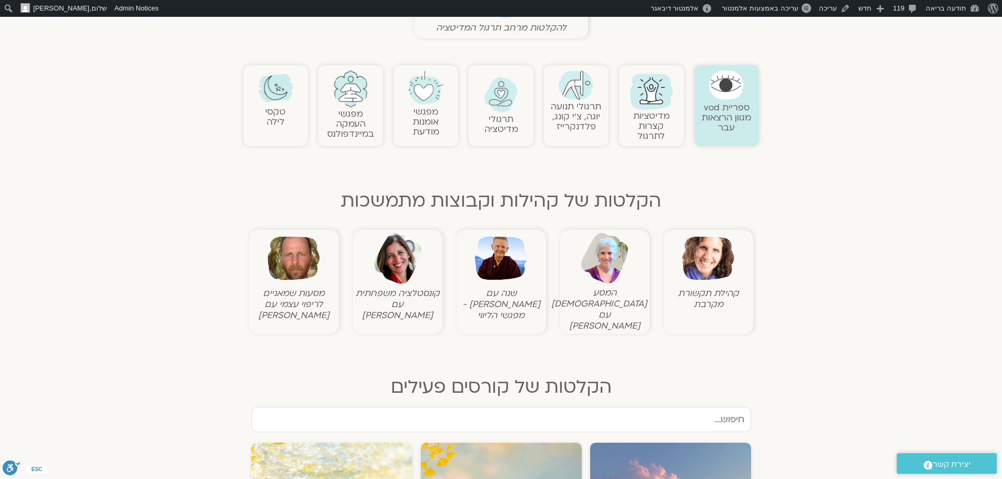
scroll to position [368, 0]
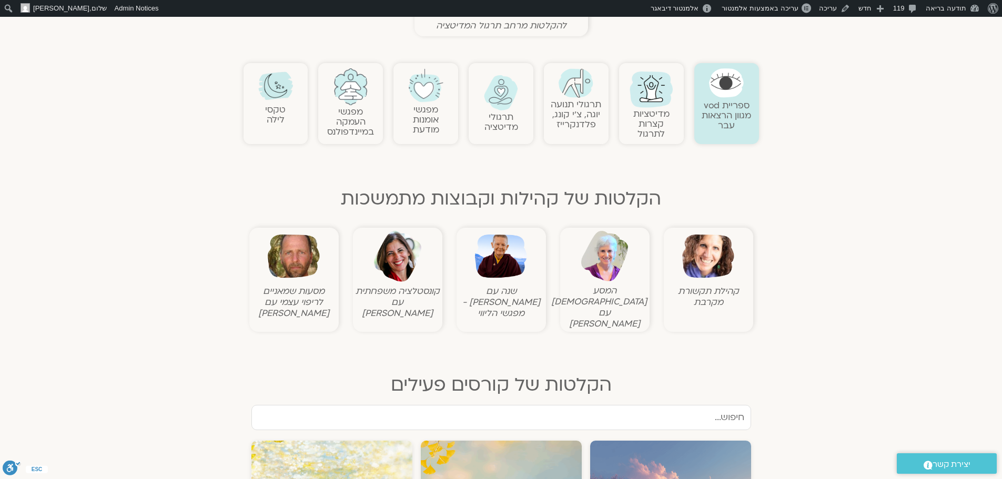
click at [570, 90] on img at bounding box center [576, 82] width 35 height 29
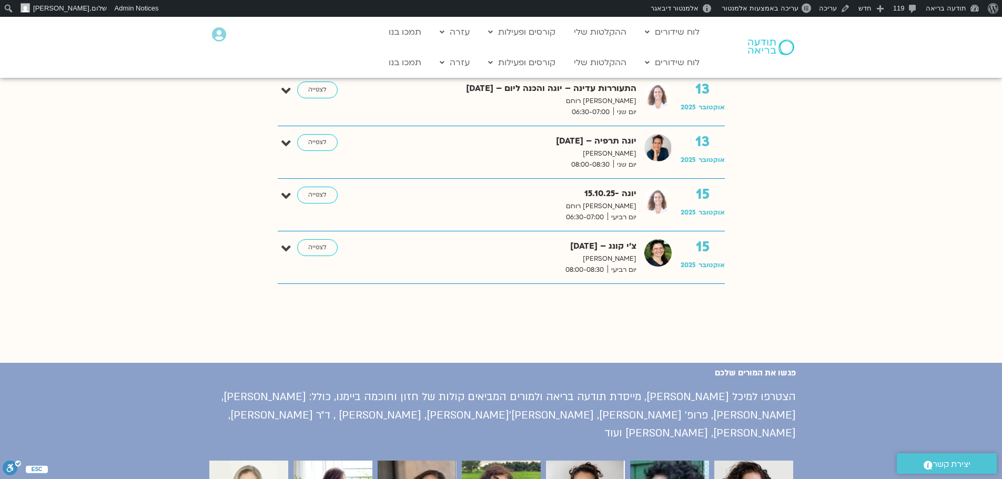
scroll to position [947, 0]
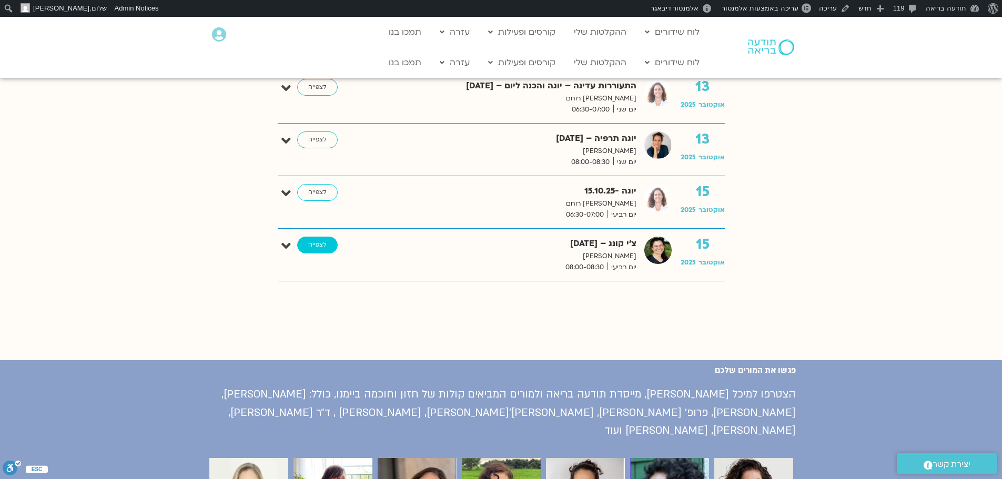
click at [315, 245] on link "לצפייה" at bounding box center [317, 245] width 41 height 17
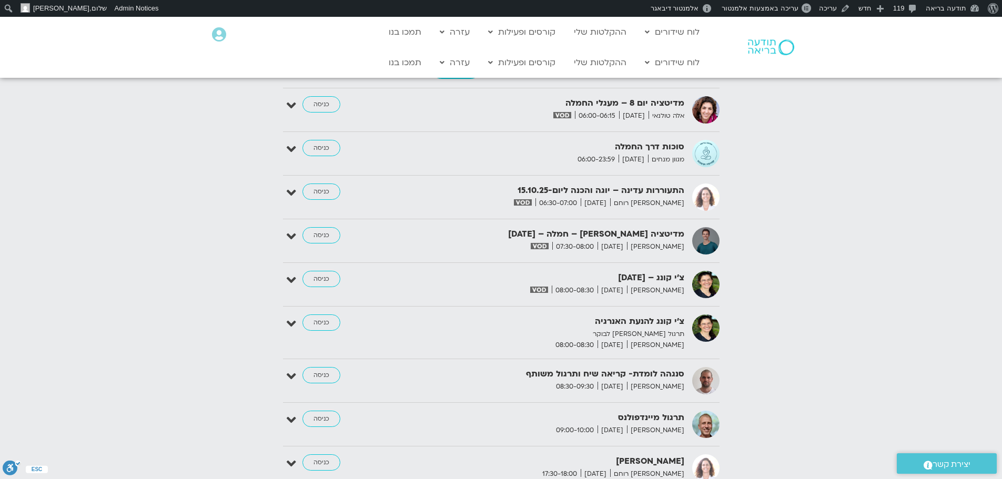
scroll to position [1210, 0]
